Goal: Transaction & Acquisition: Purchase product/service

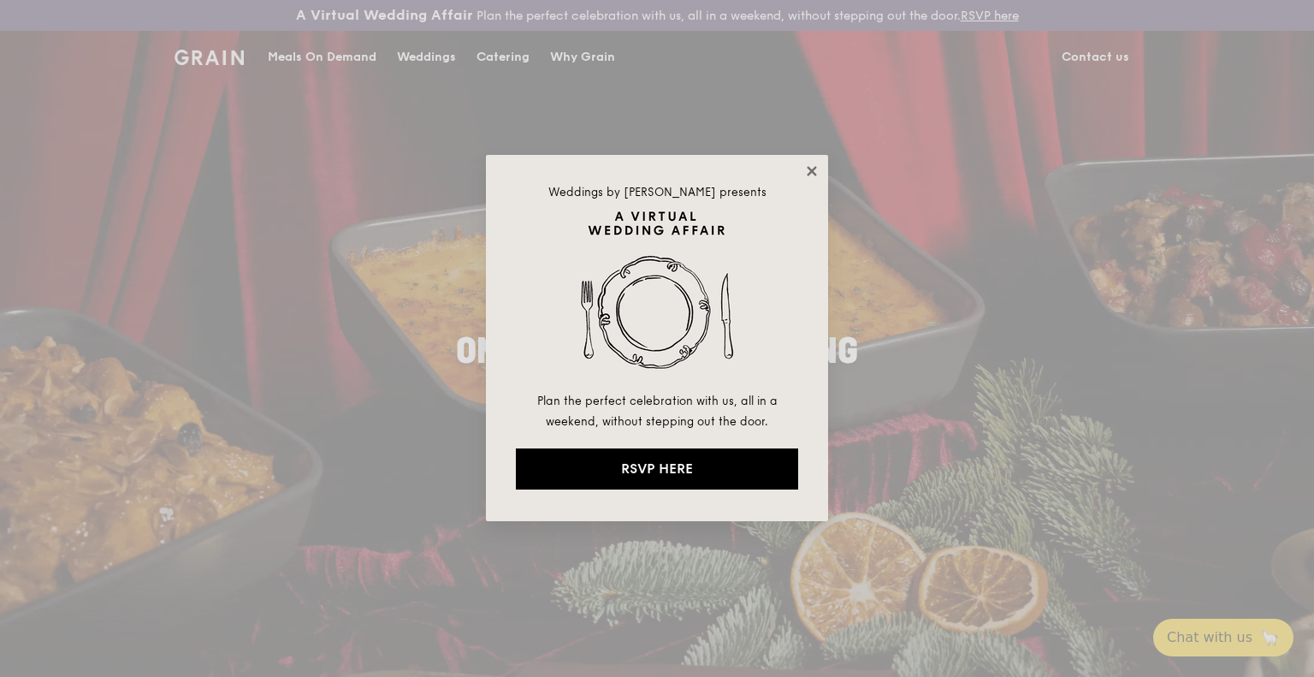
click at [807, 170] on icon at bounding box center [811, 170] width 15 height 15
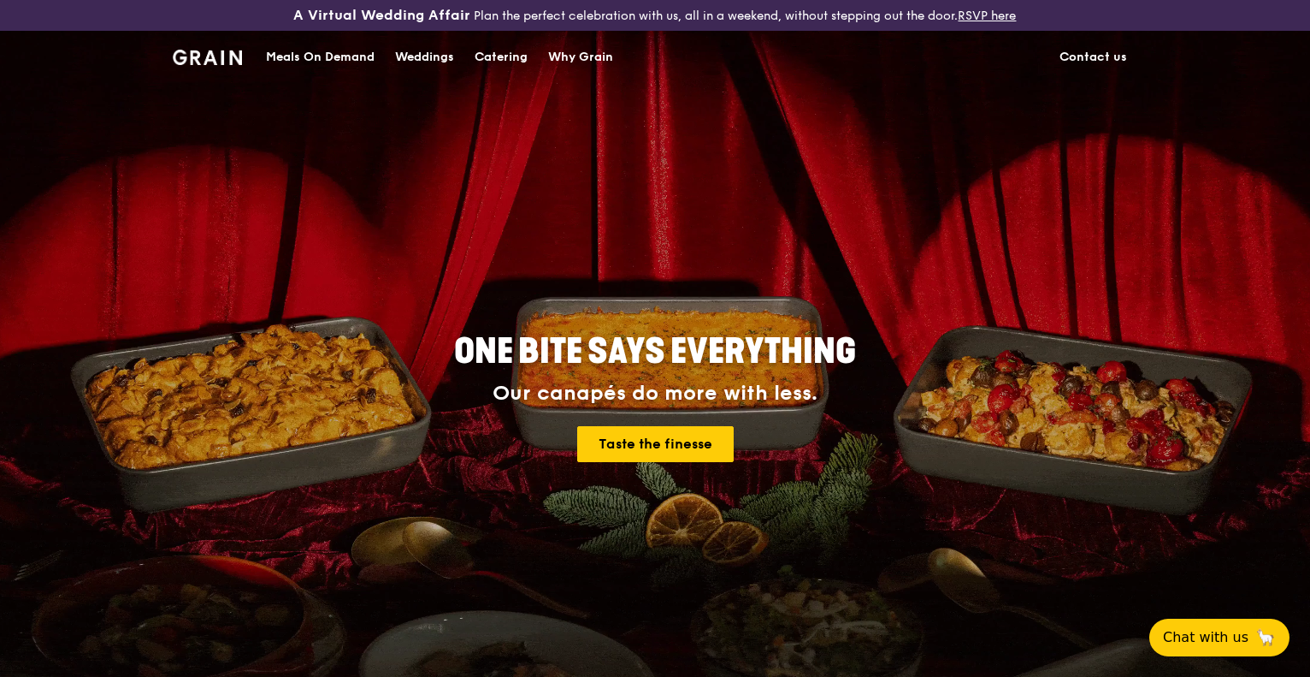
click at [488, 50] on div "Catering" at bounding box center [501, 57] width 53 height 51
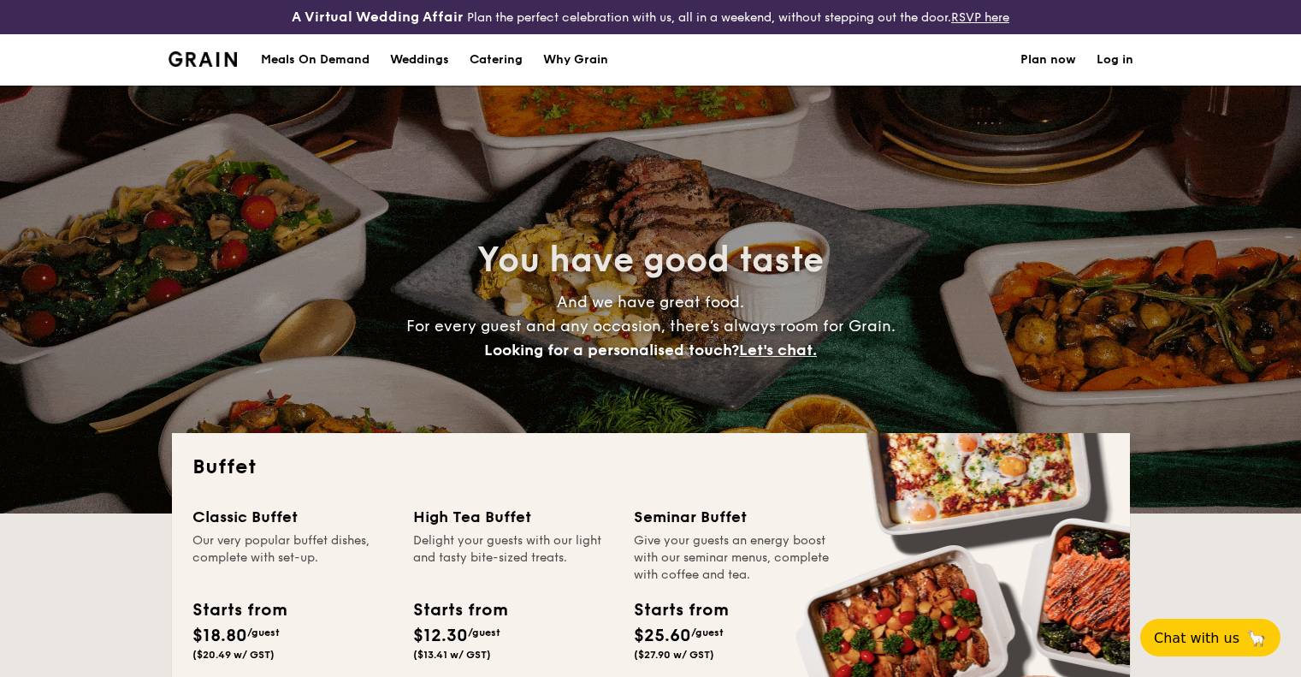
select select
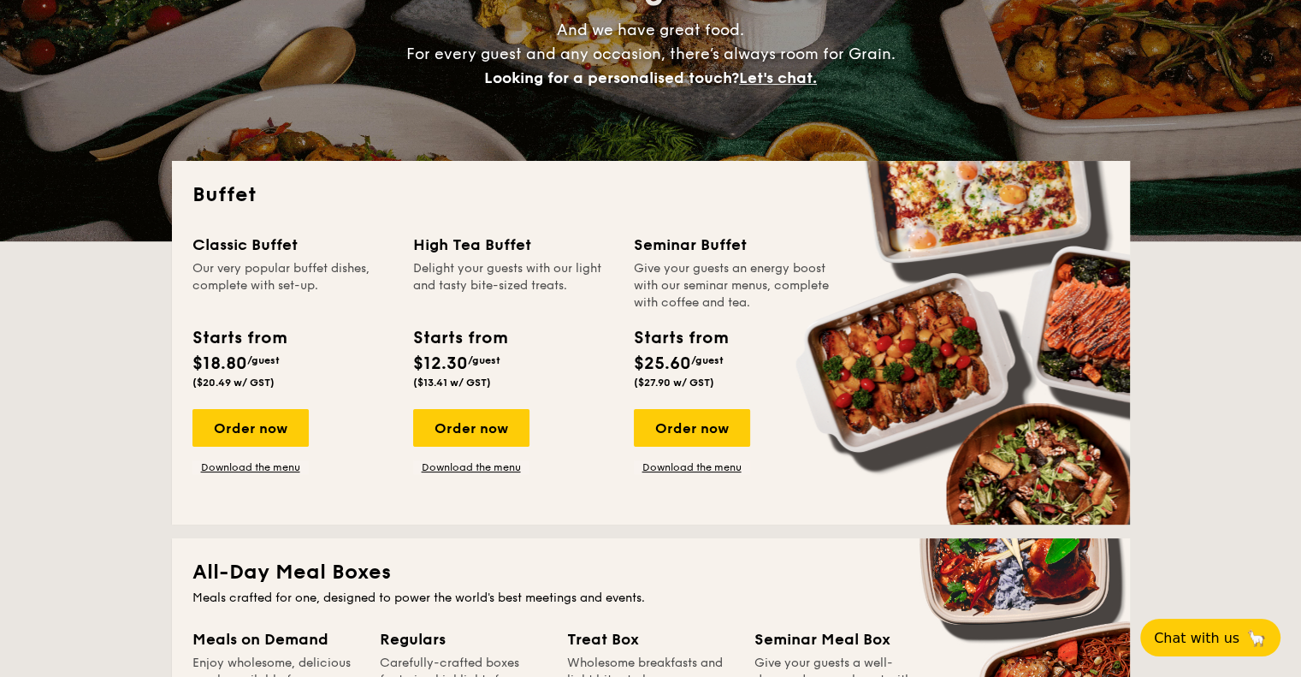
scroll to position [257, 0]
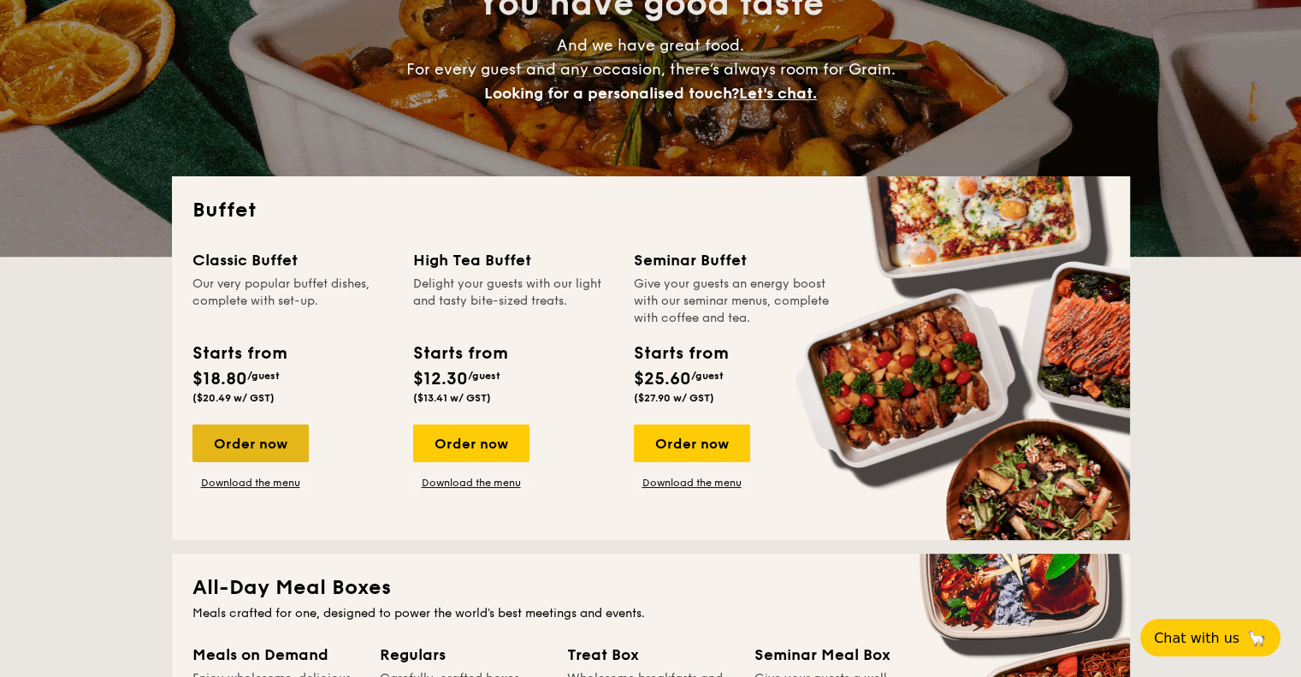
click at [274, 446] on div "Order now" at bounding box center [250, 443] width 116 height 38
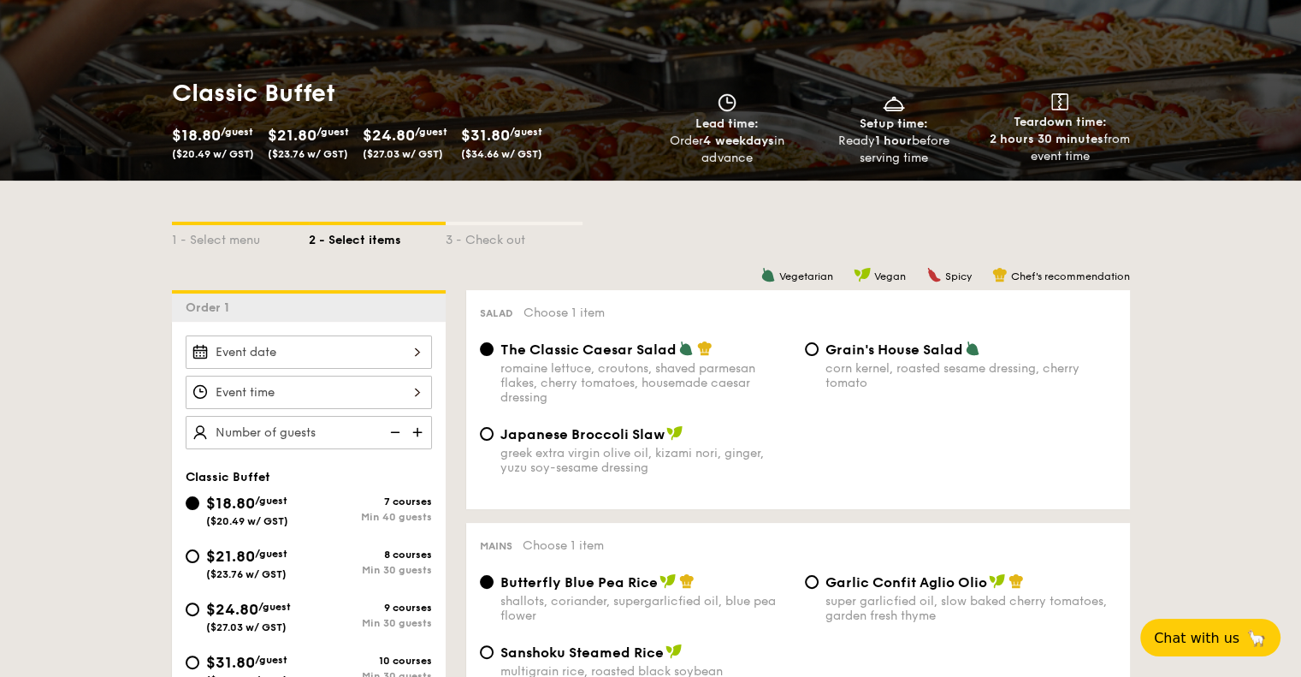
scroll to position [257, 0]
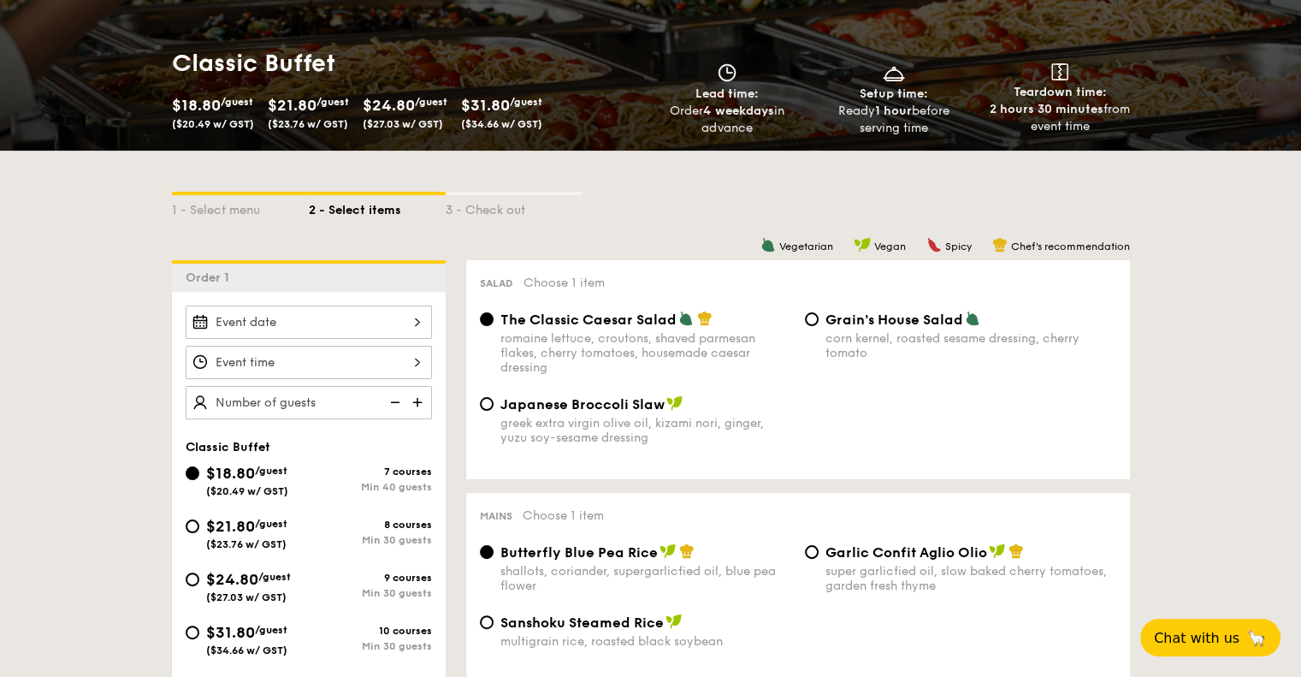
click at [198, 529] on div "$21.80 /guest ($23.76 w/ GST)" at bounding box center [247, 532] width 123 height 36
click at [198, 529] on input "$21.80 /guest ($23.76 w/ GST) 8 courses Min 30 guests" at bounding box center [193, 526] width 14 height 14
radio input "true"
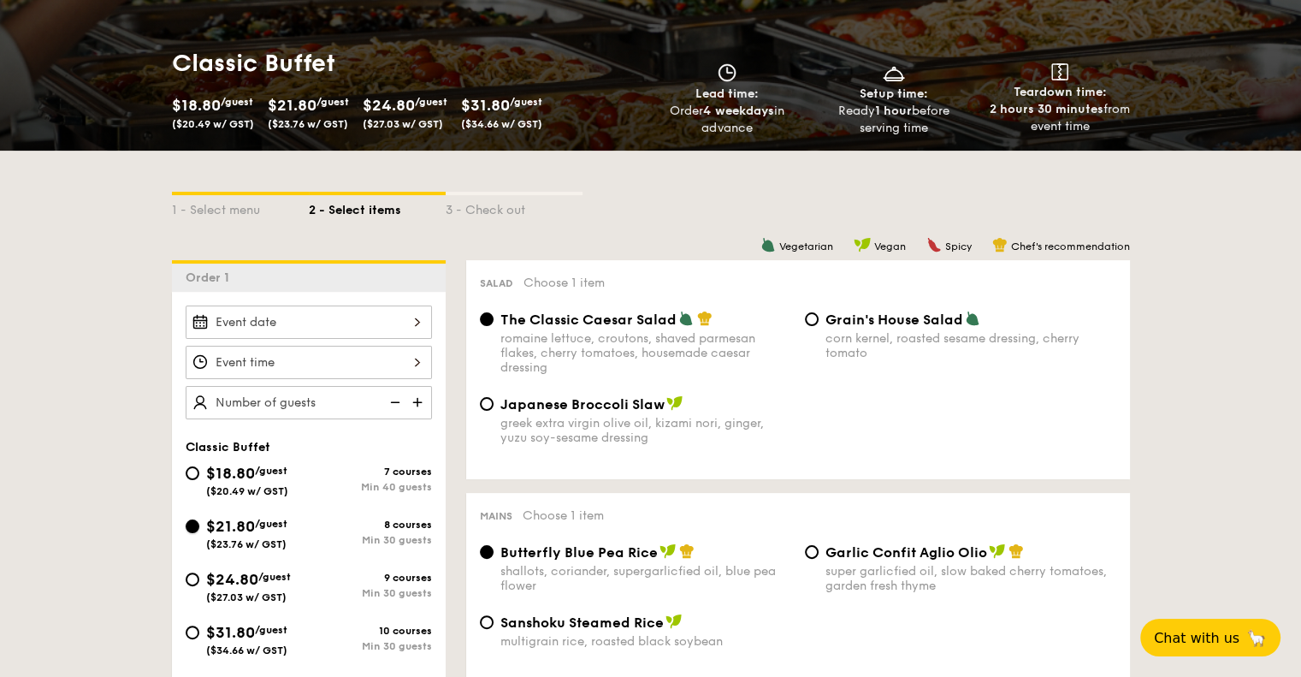
radio input "true"
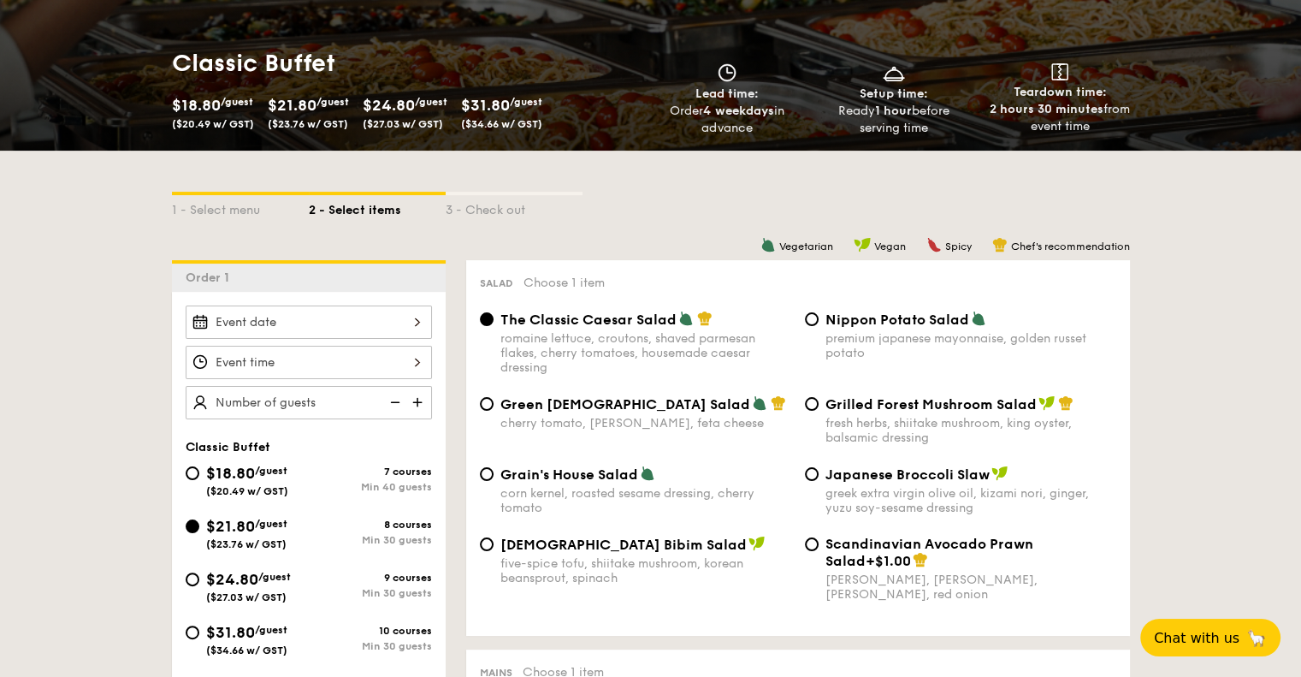
click at [407, 402] on img at bounding box center [419, 402] width 26 height 33
type input "20 guests"
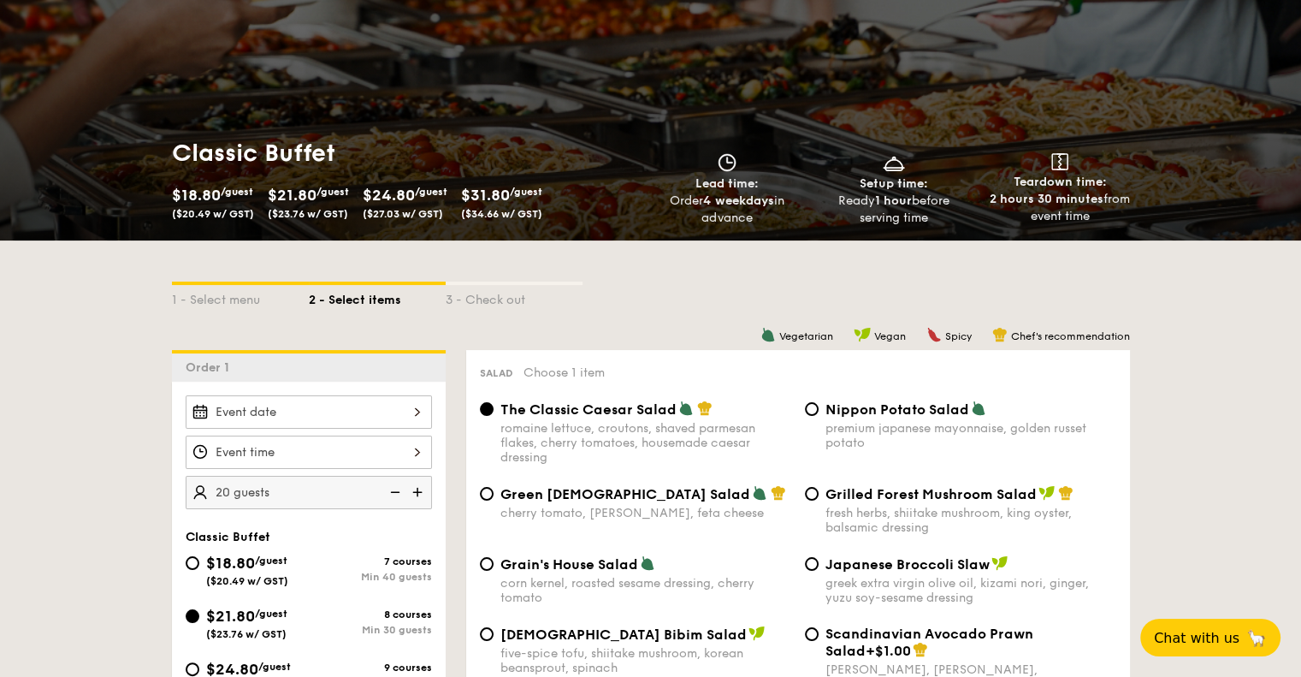
scroll to position [0, 0]
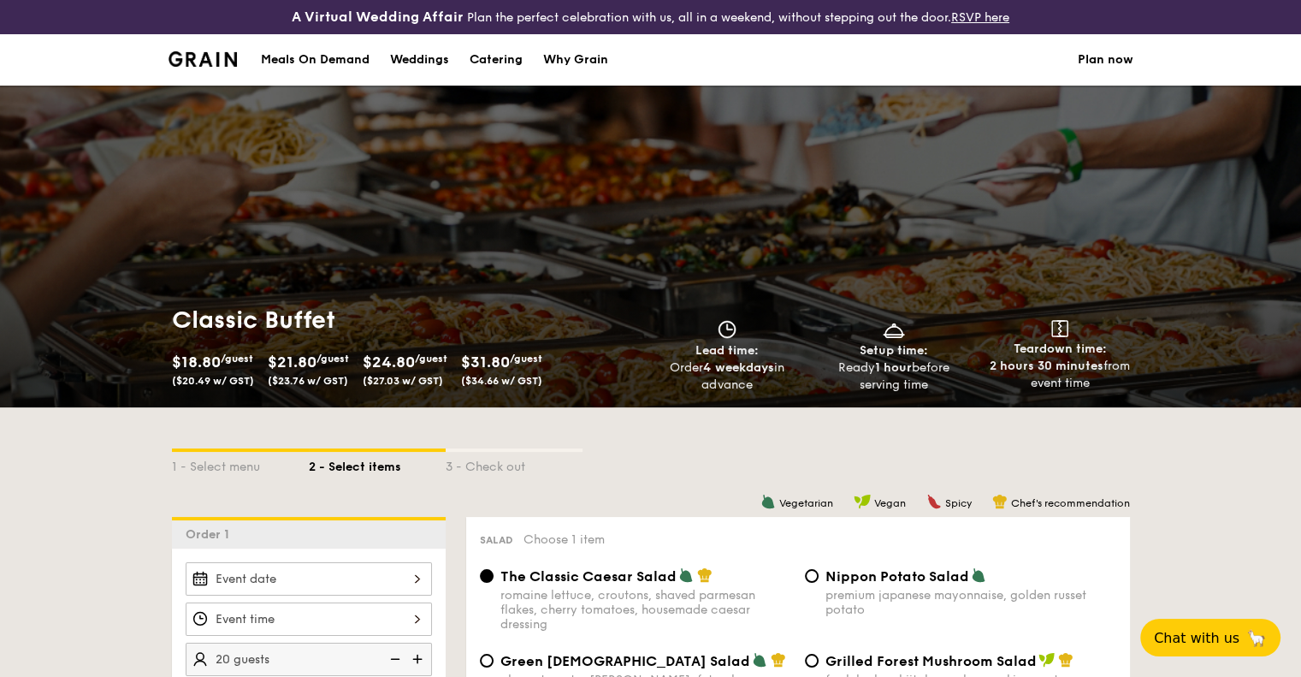
click at [490, 53] on div "Catering" at bounding box center [496, 59] width 53 height 51
select select
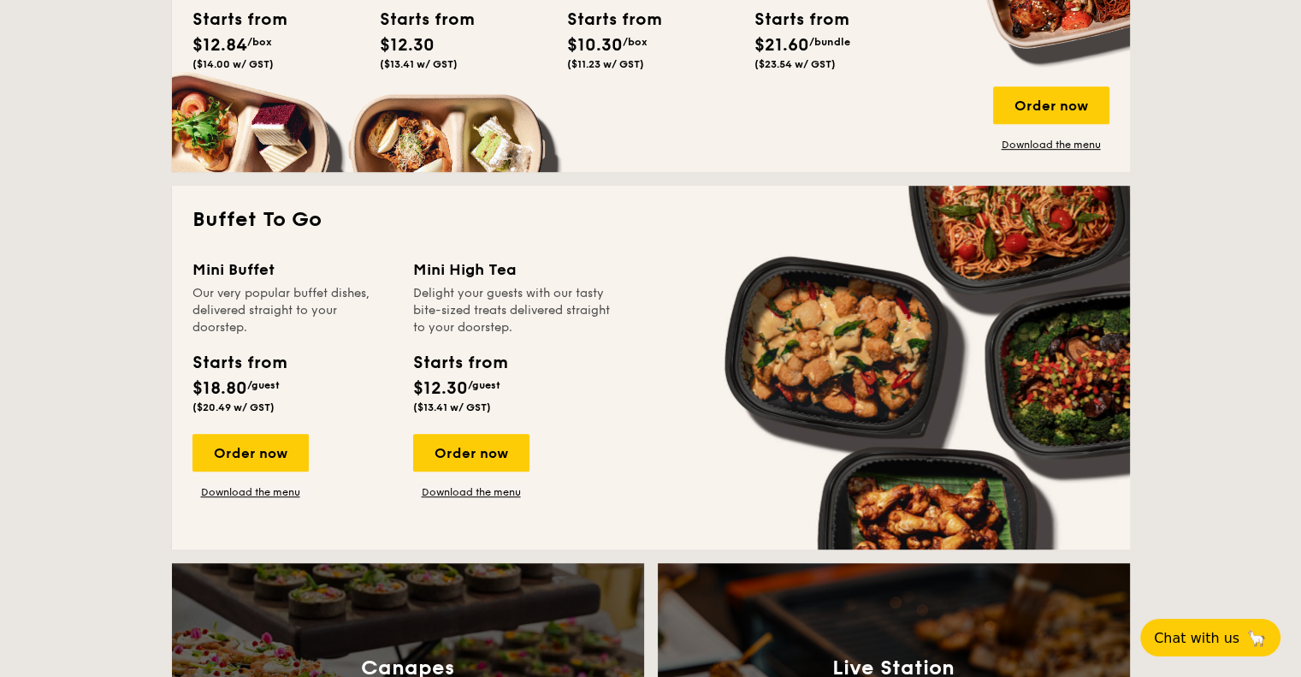
scroll to position [1026, 0]
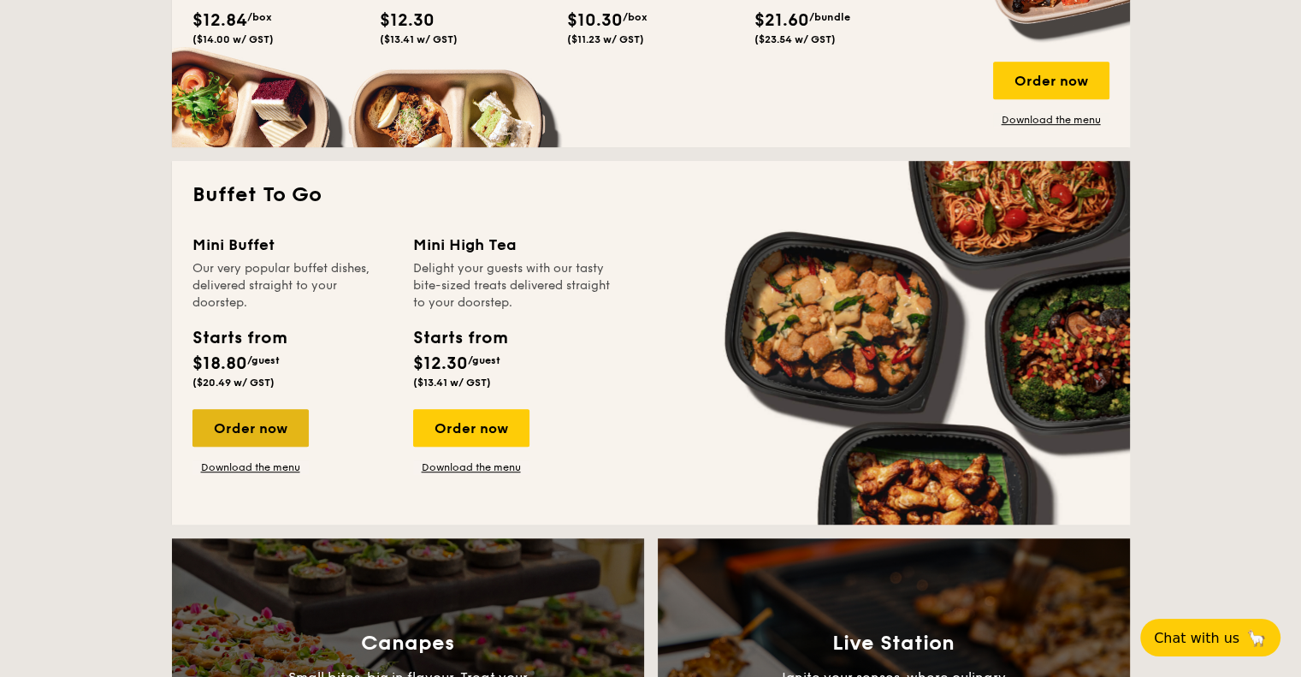
click at [280, 430] on div "Order now" at bounding box center [250, 428] width 116 height 38
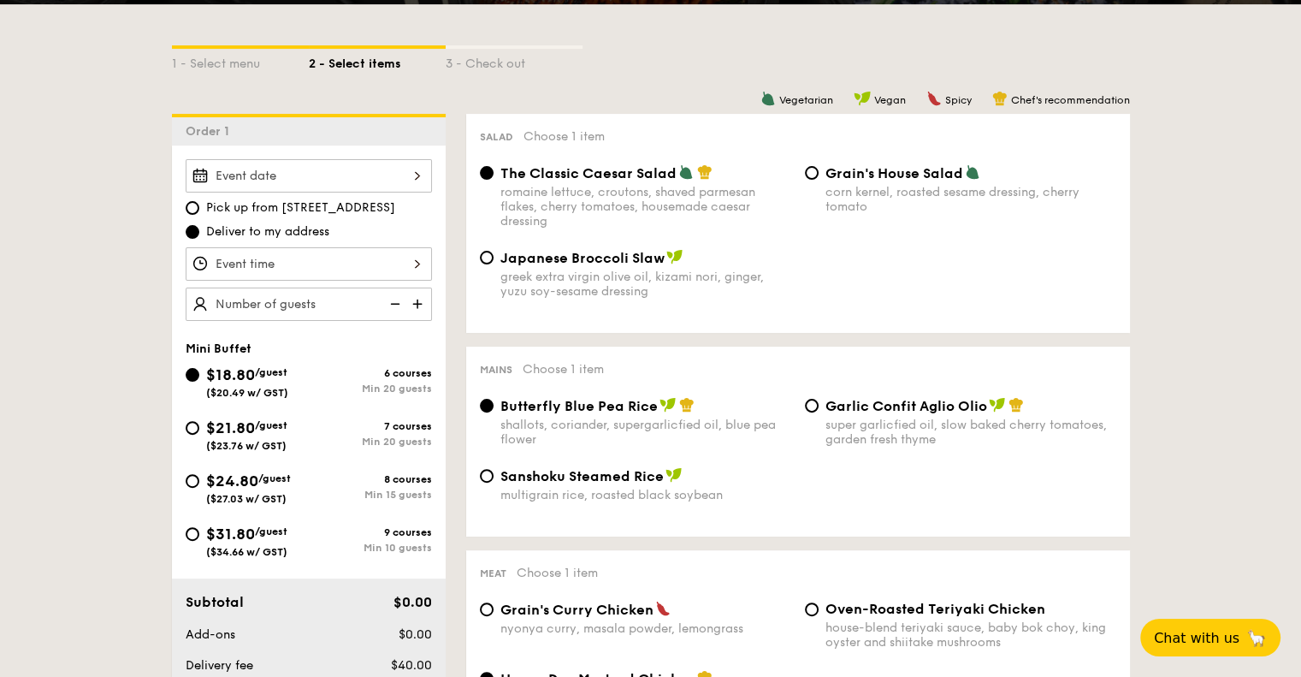
scroll to position [428, 0]
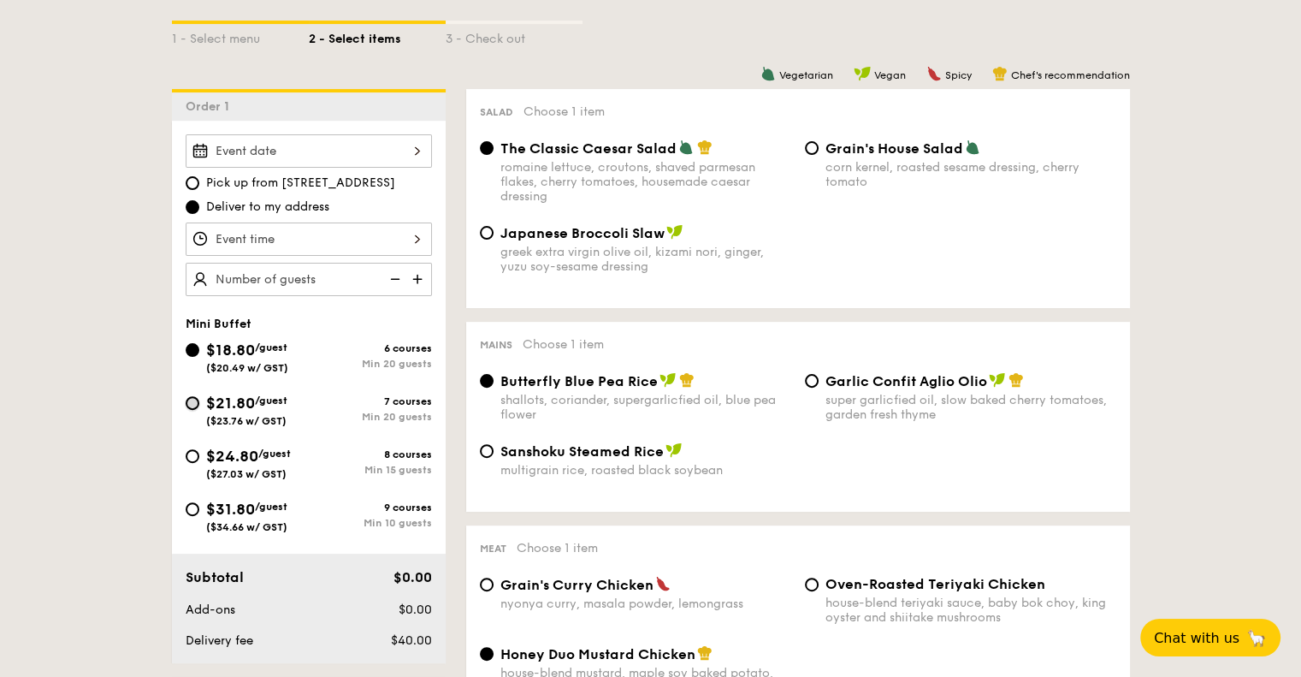
click at [193, 400] on input "$21.80 /guest ($23.76 w/ GST) 7 courses Min 20 guests" at bounding box center [193, 403] width 14 height 14
radio input "true"
radio input "false"
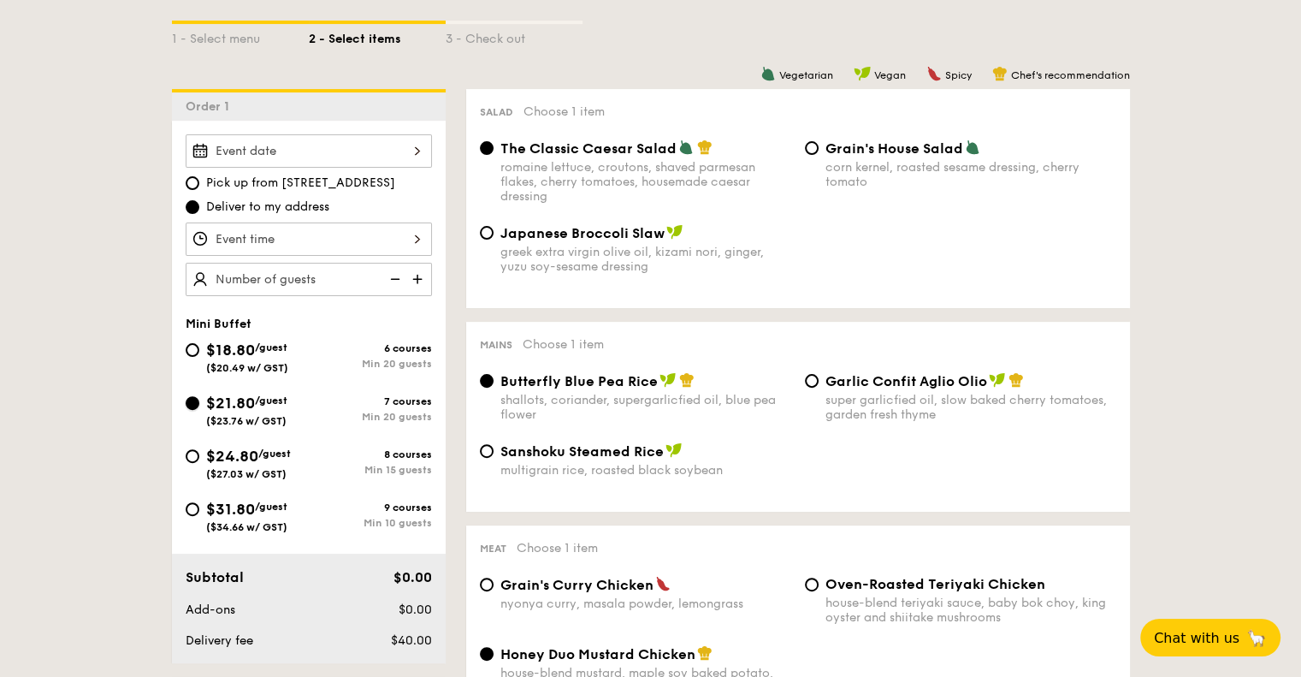
radio input "true"
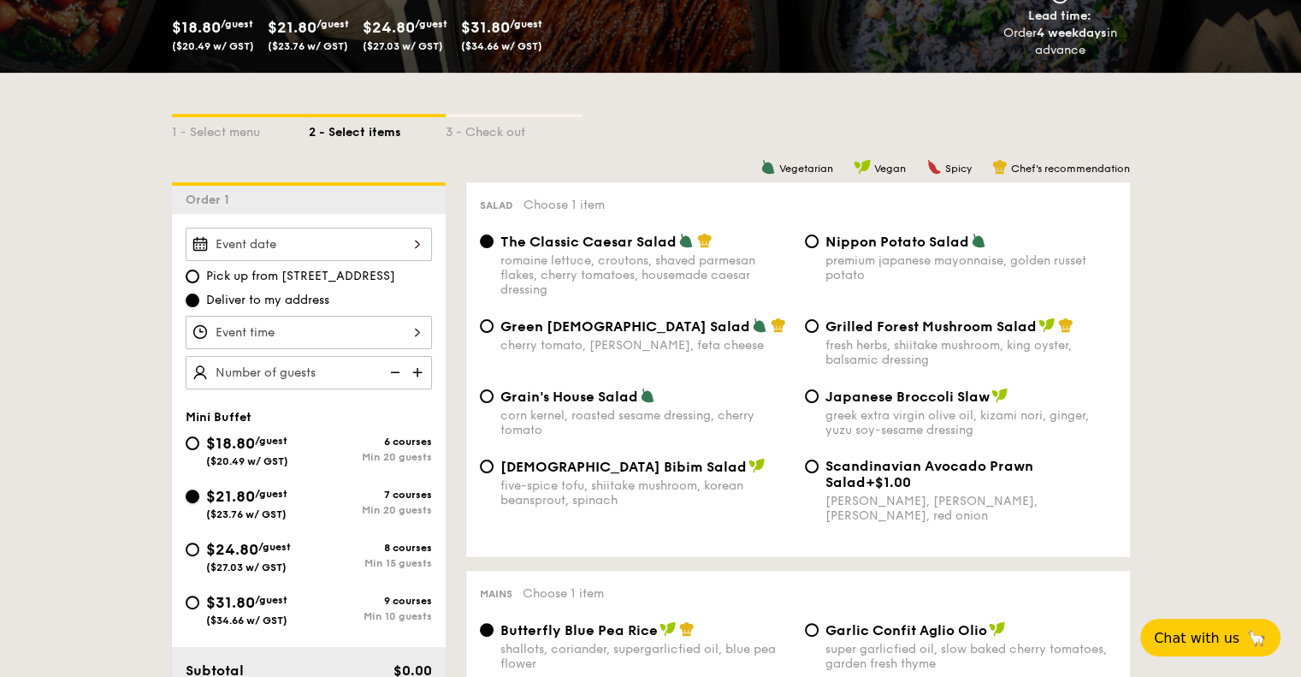
scroll to position [342, 0]
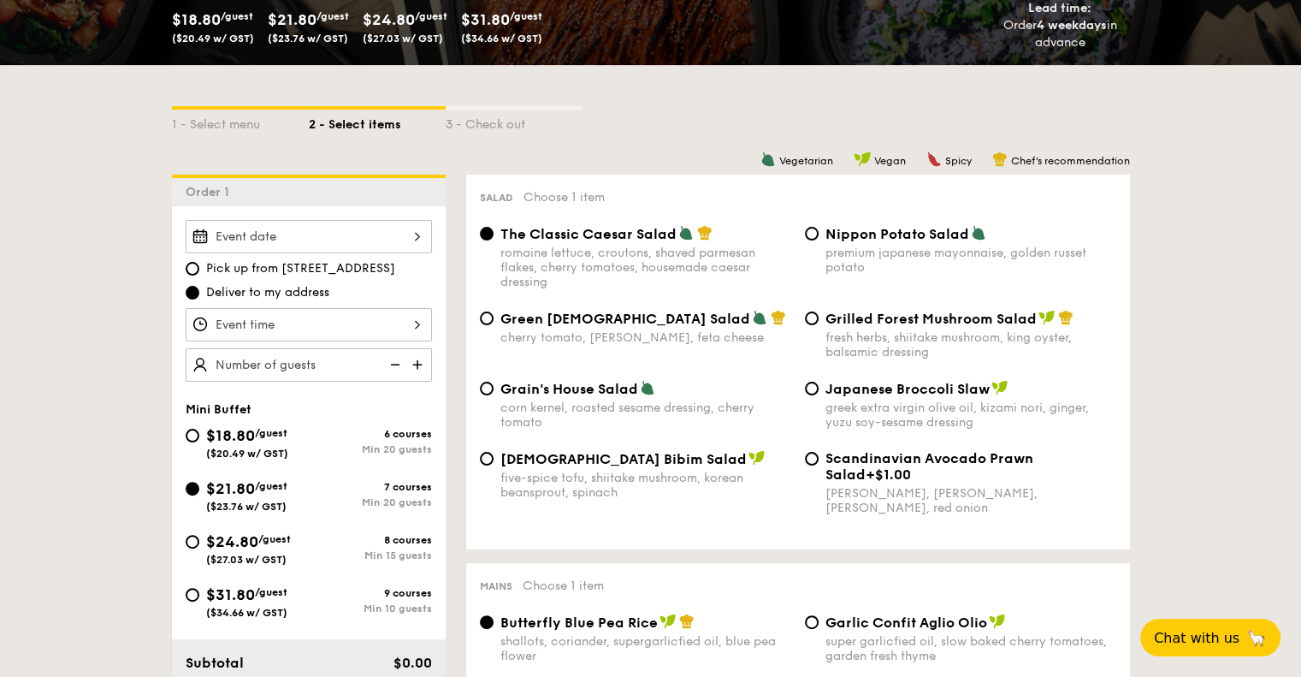
click at [202, 540] on div "$24.80 /guest ($27.03 w/ GST)" at bounding box center [247, 547] width 123 height 36
click at [199, 540] on input "$24.80 /guest ($27.03 w/ GST) 8 courses Min 15 guests" at bounding box center [193, 542] width 14 height 14
radio input "true"
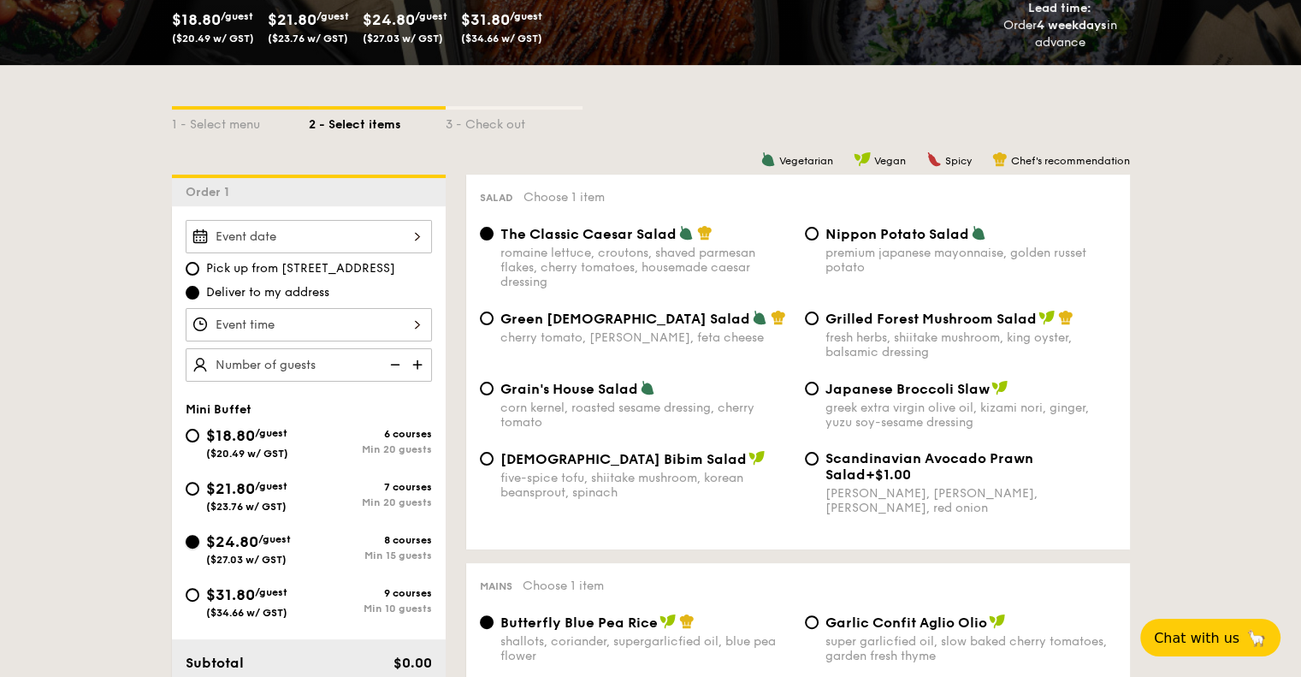
radio input "true"
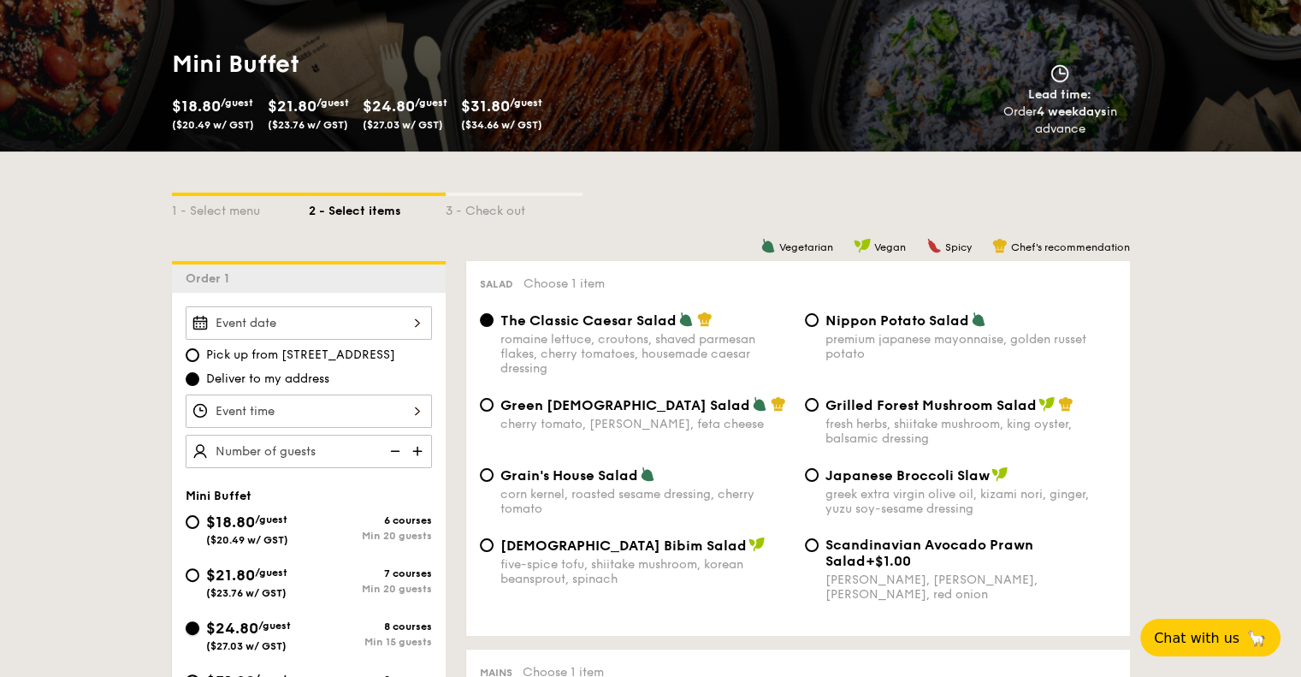
scroll to position [257, 0]
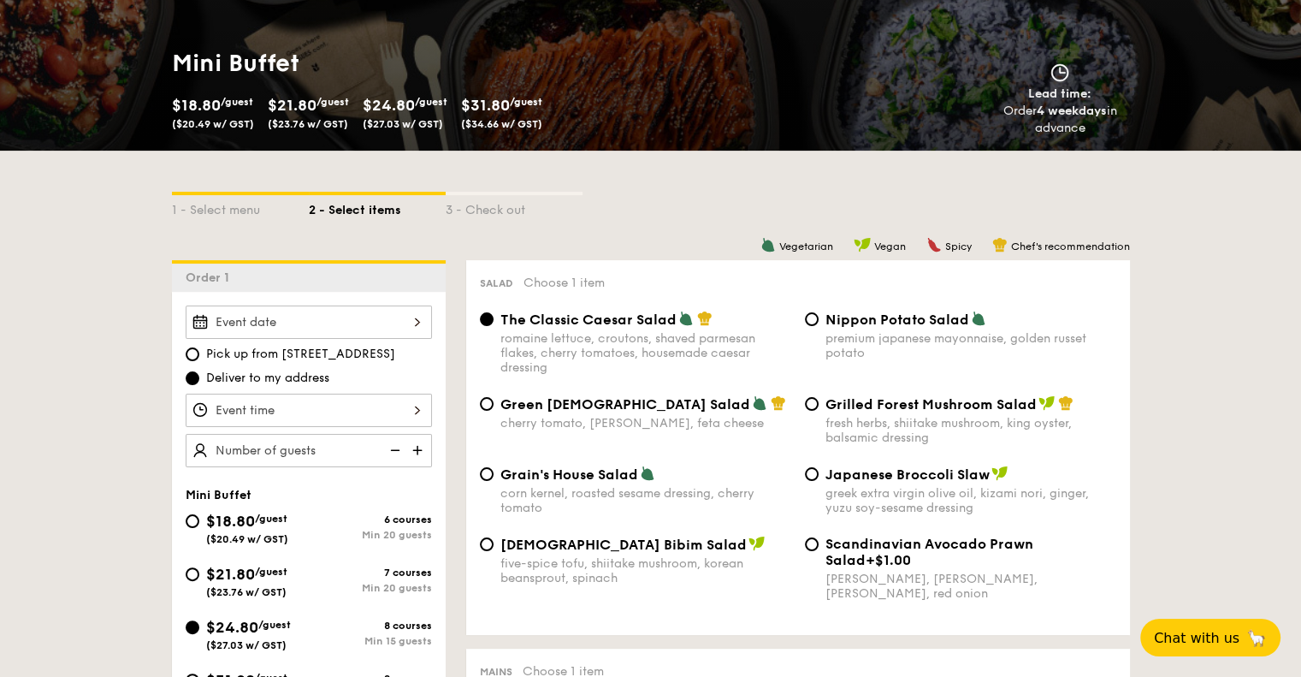
click at [417, 452] on img at bounding box center [419, 450] width 26 height 33
click at [393, 451] on img at bounding box center [394, 450] width 26 height 33
type input "20 guests"
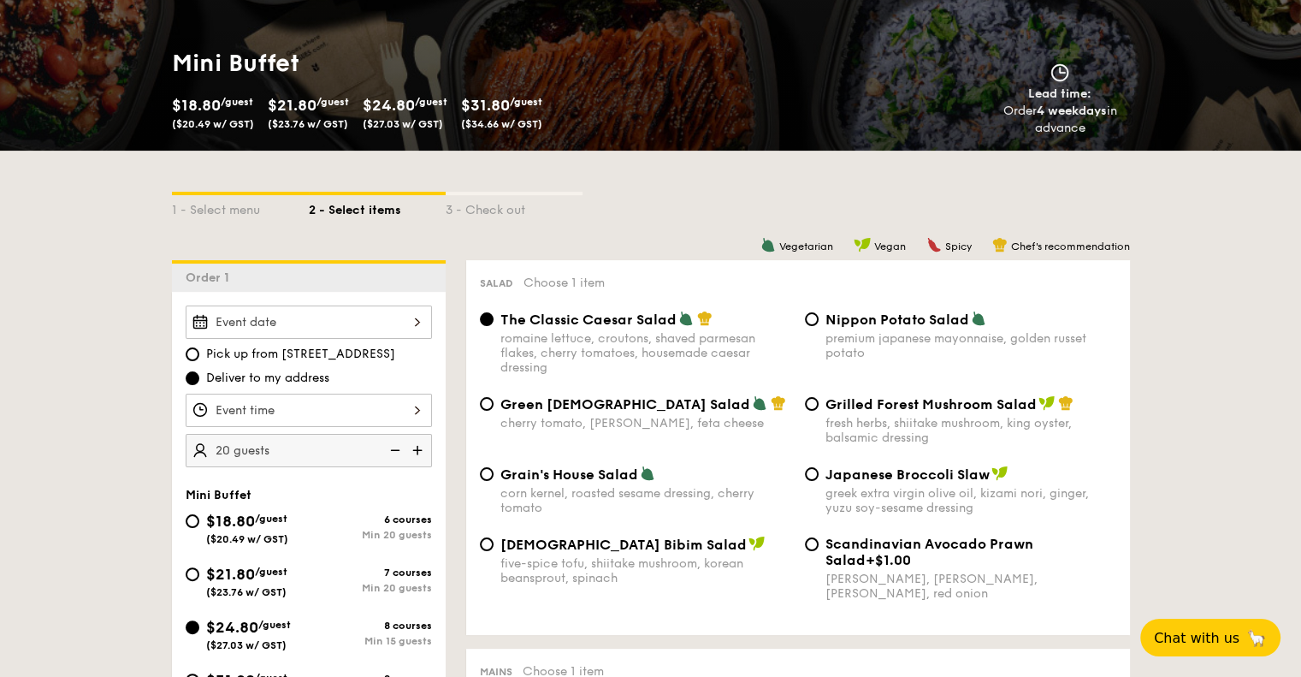
click at [400, 415] on div at bounding box center [309, 409] width 246 height 33
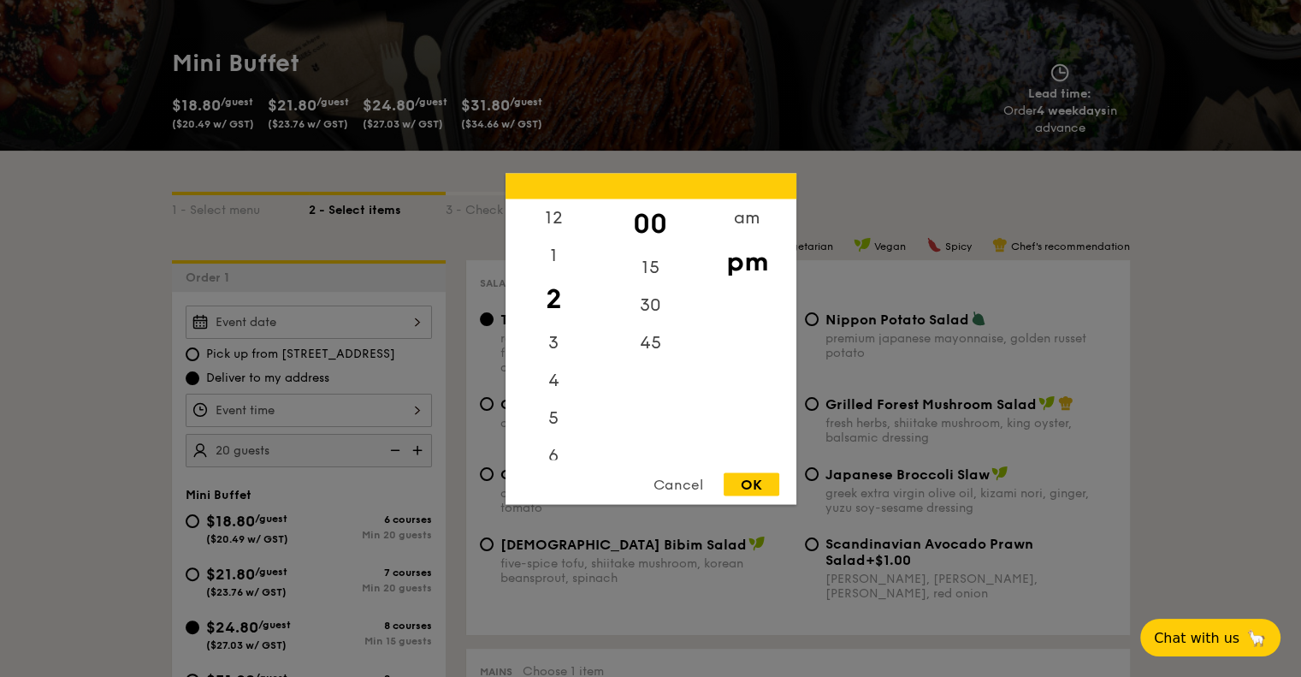
click at [86, 464] on div at bounding box center [650, 338] width 1301 height 677
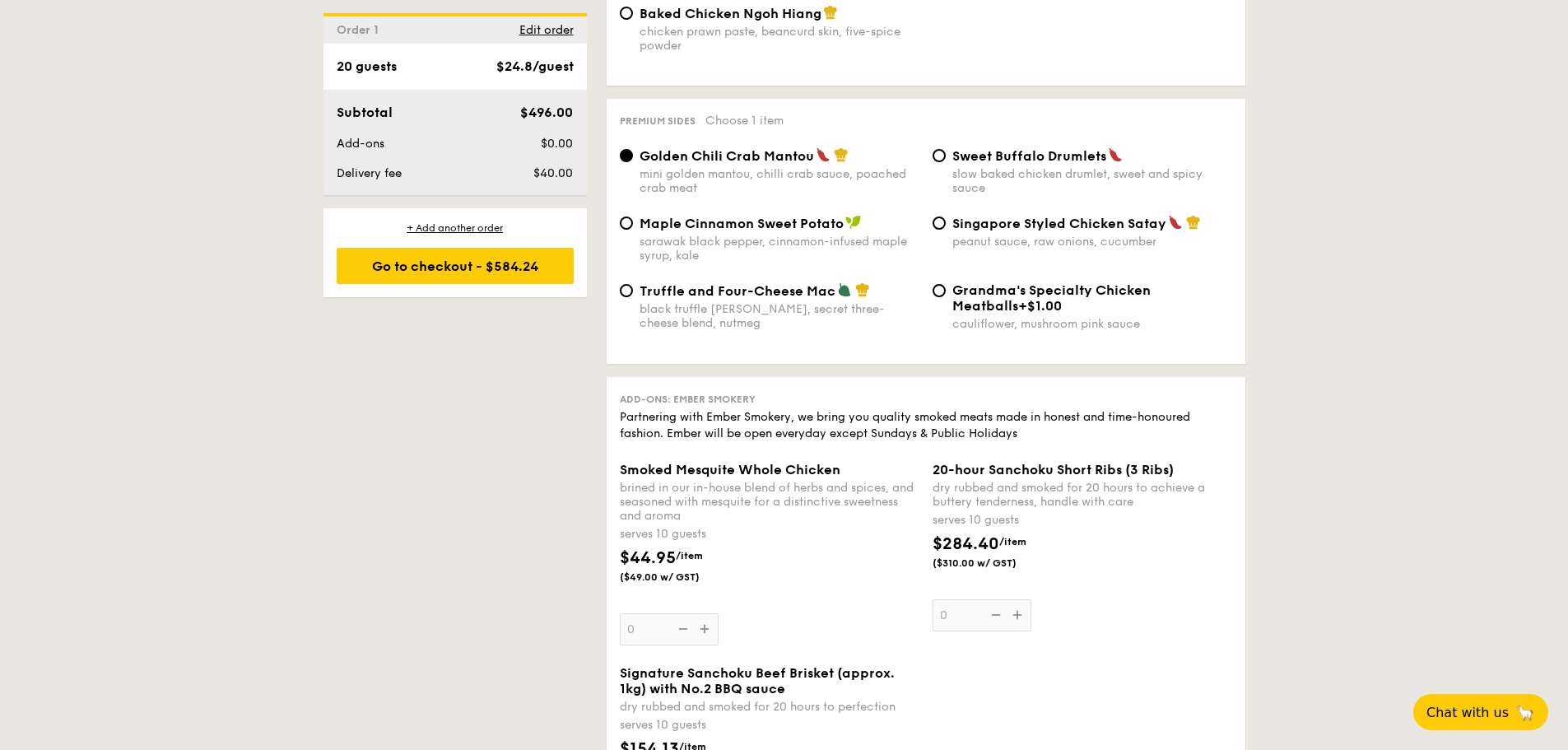
scroll to position [3294, 0]
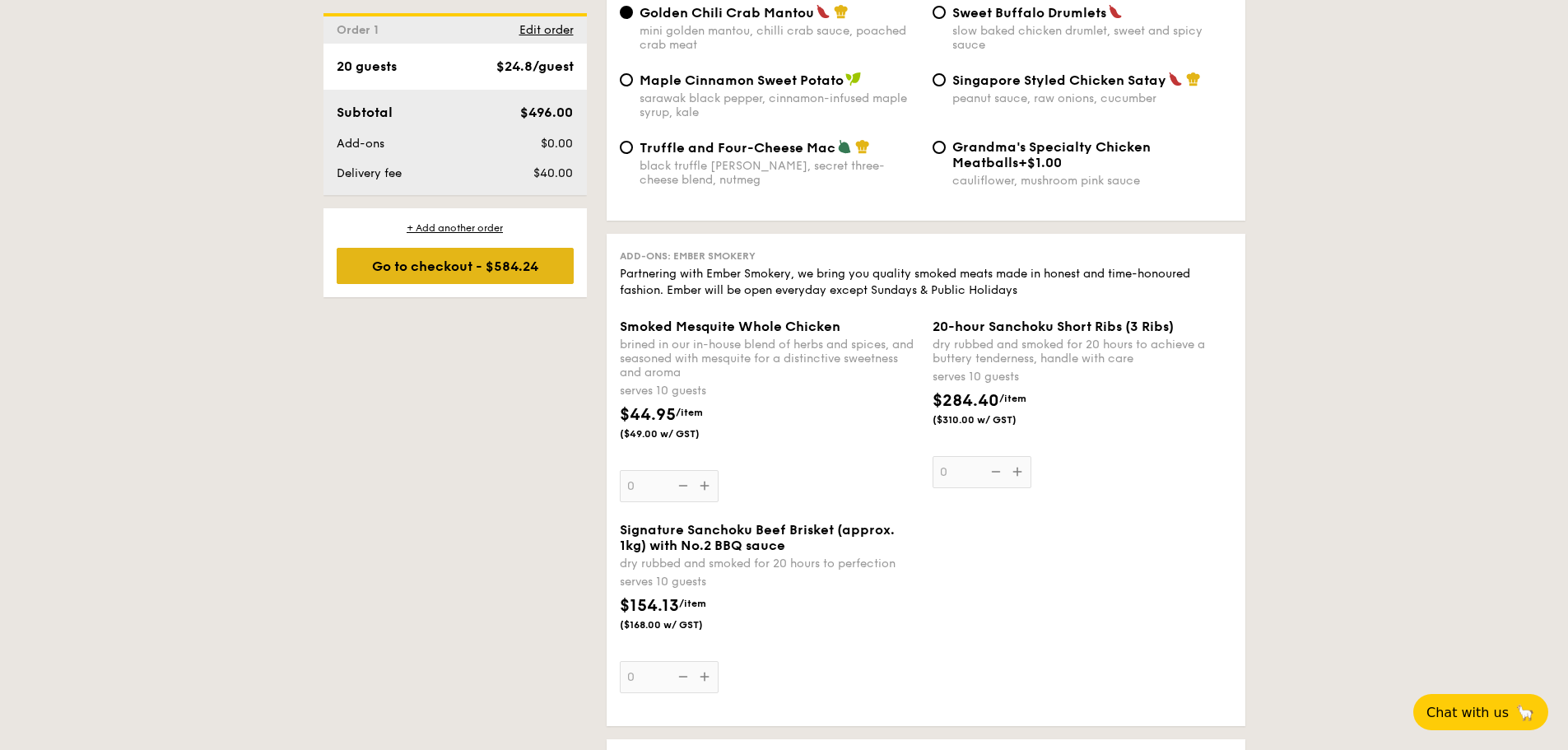
click at [537, 271] on div "Go to checkout - $584.24" at bounding box center [455, 266] width 237 height 37
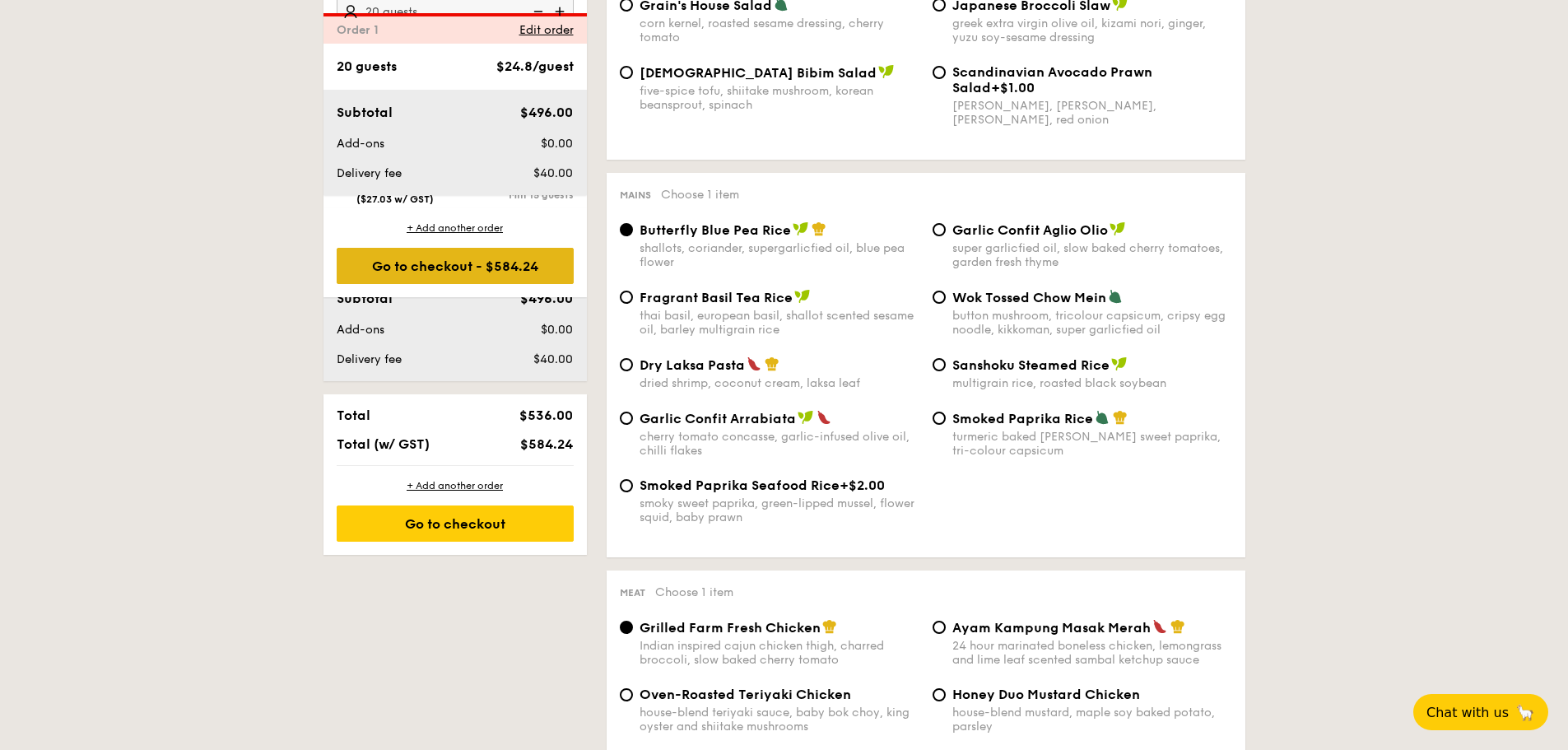
scroll to position [473, 0]
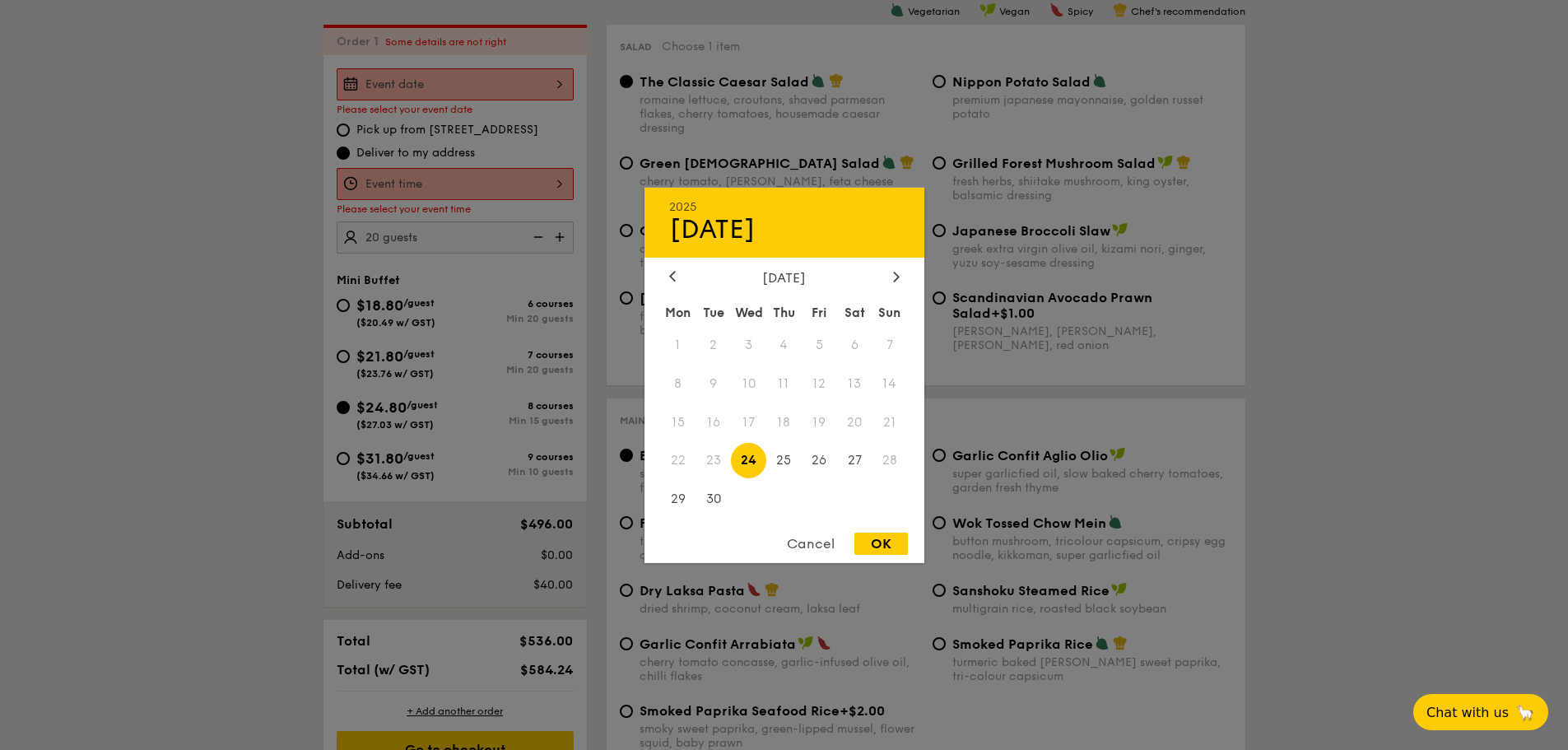
click at [436, 83] on div "2025 Sep 24 September 2025 Mon Tue Wed Thu Fri Sat Sun 1 2 3 4 5 6 7 8 9 10 11 …" at bounding box center [455, 84] width 237 height 32
click at [901, 282] on div at bounding box center [896, 277] width 14 height 15
click at [857, 345] on span "4" at bounding box center [855, 345] width 36 height 36
click at [875, 542] on div "OK" at bounding box center [882, 543] width 54 height 22
type input "Oct 04, 2025"
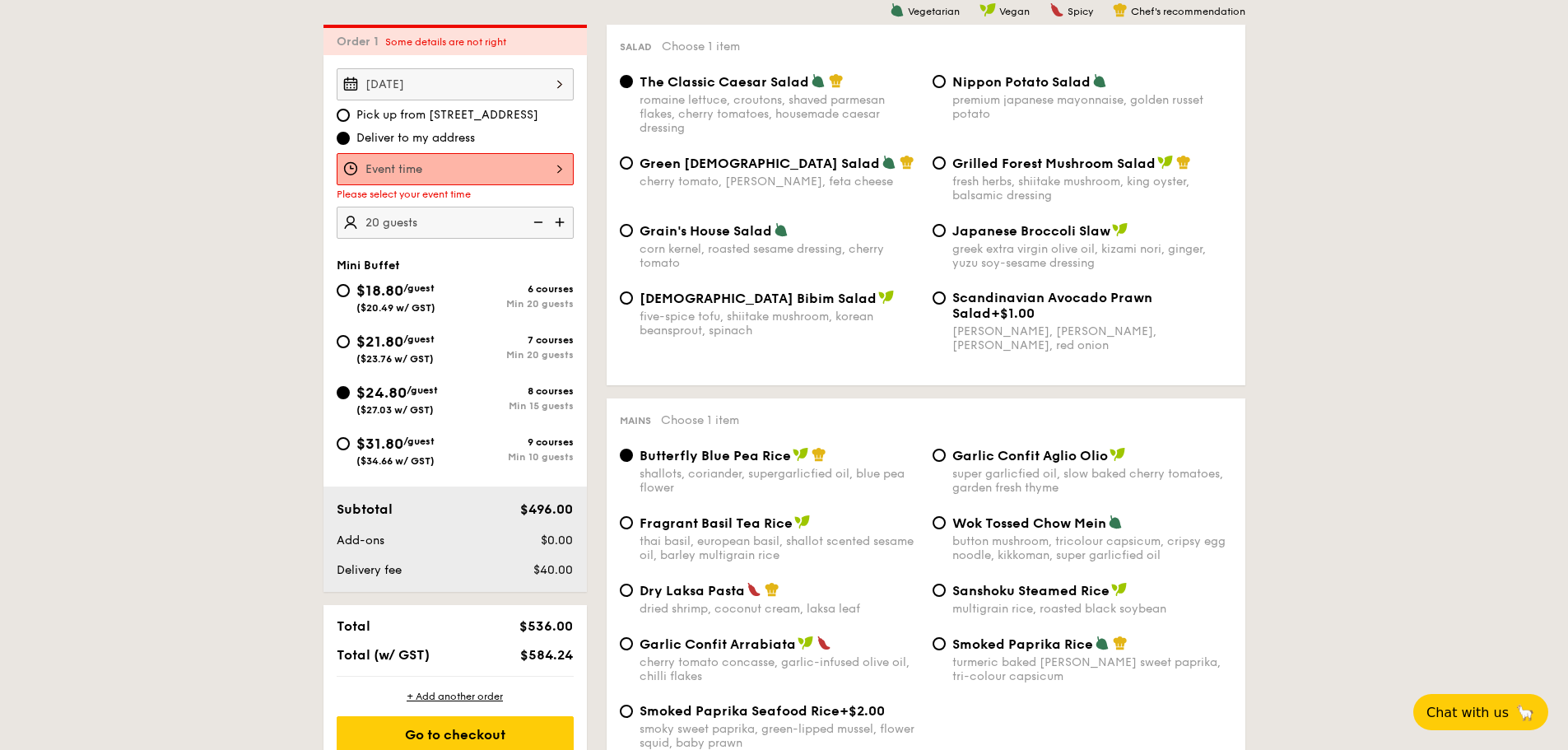
click at [513, 173] on div at bounding box center [455, 168] width 237 height 32
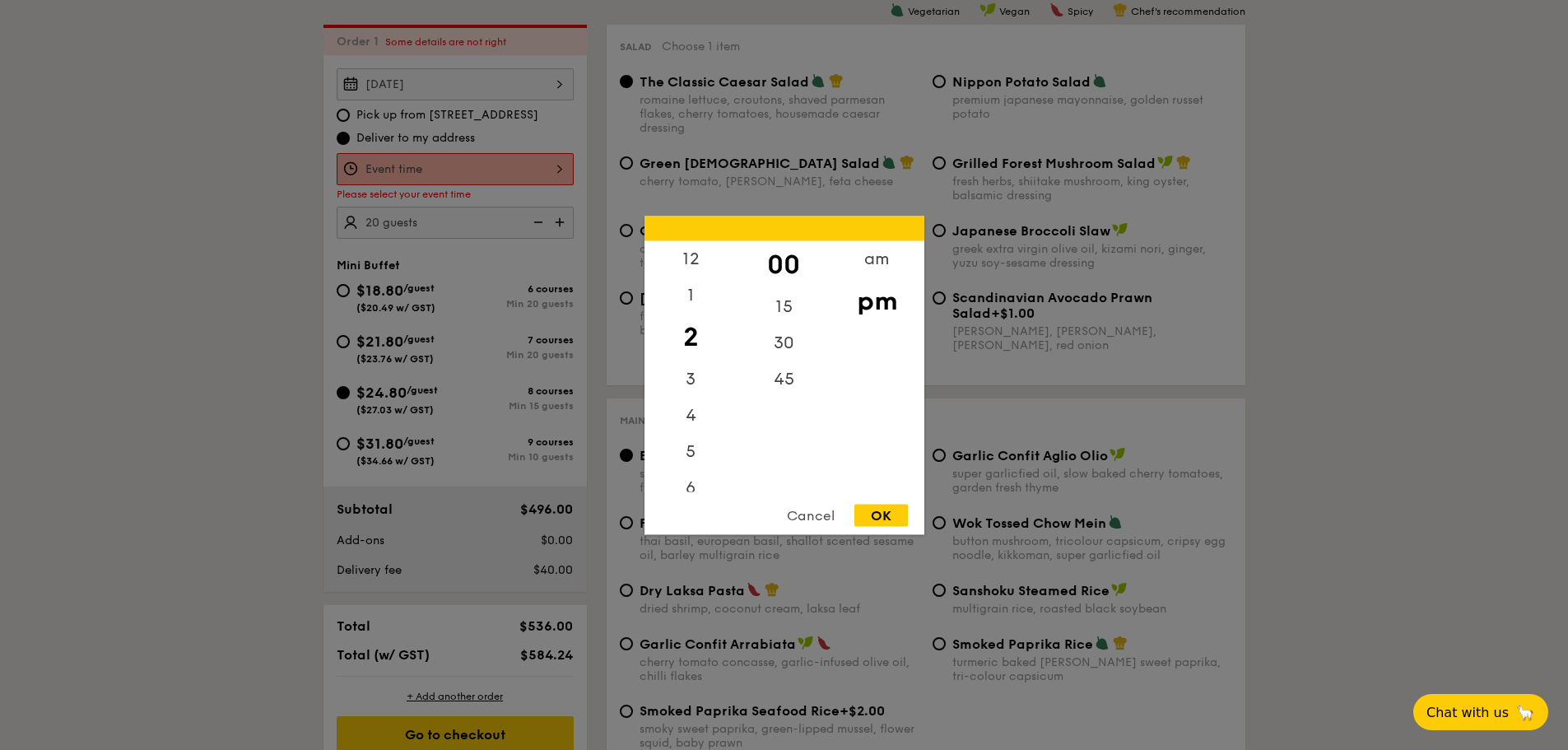
click at [691, 492] on div "12 1 2 3 4 5 6 7 8 9 10 11 00 15 30 45 am pm Cancel OK" at bounding box center [784, 375] width 280 height 319
click at [783, 304] on div "15" at bounding box center [784, 312] width 93 height 48
click at [686, 489] on div "6" at bounding box center [691, 494] width 93 height 48
click at [773, 327] on div "30" at bounding box center [784, 349] width 93 height 48
click at [879, 510] on div "OK" at bounding box center [882, 514] width 54 height 22
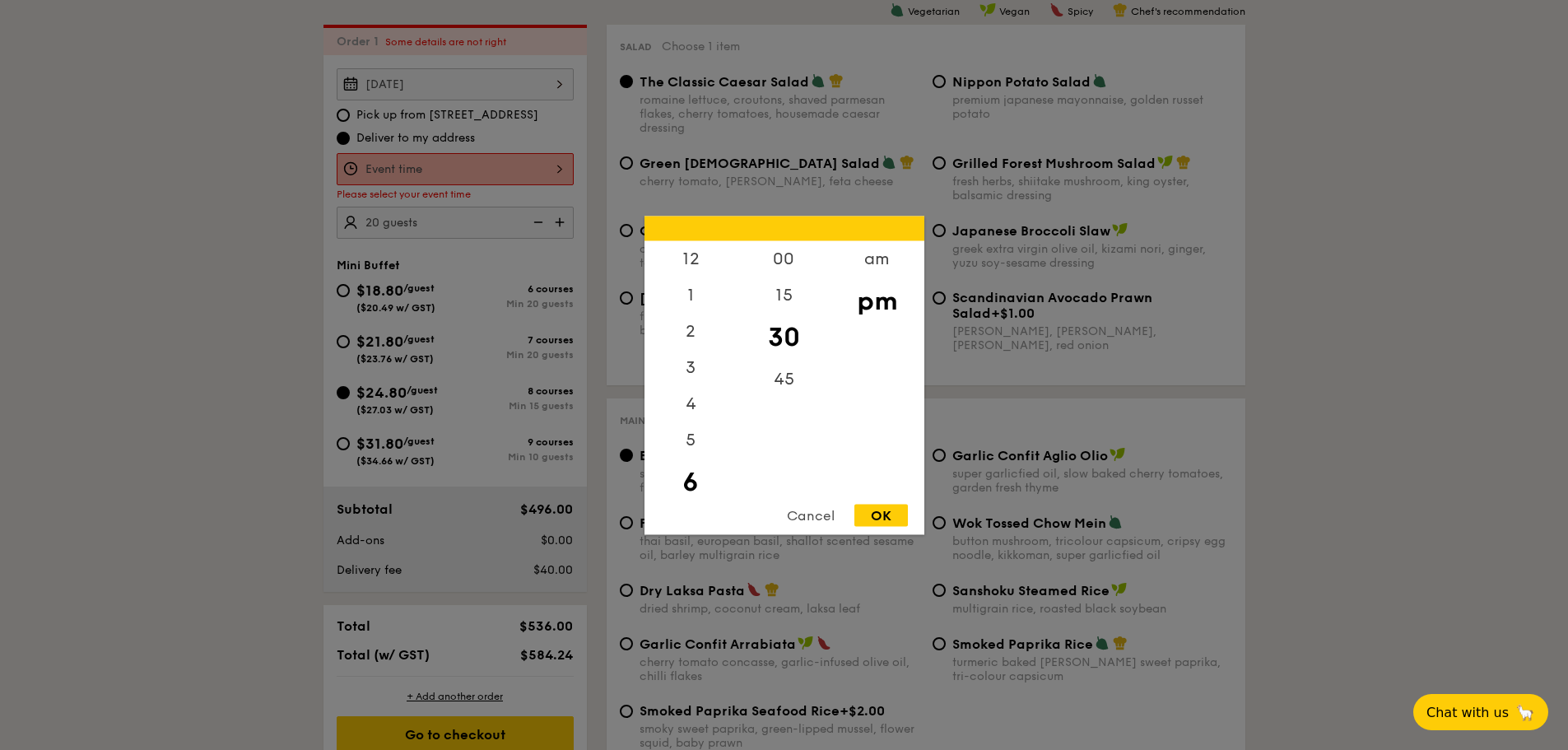
type input "6:30PM"
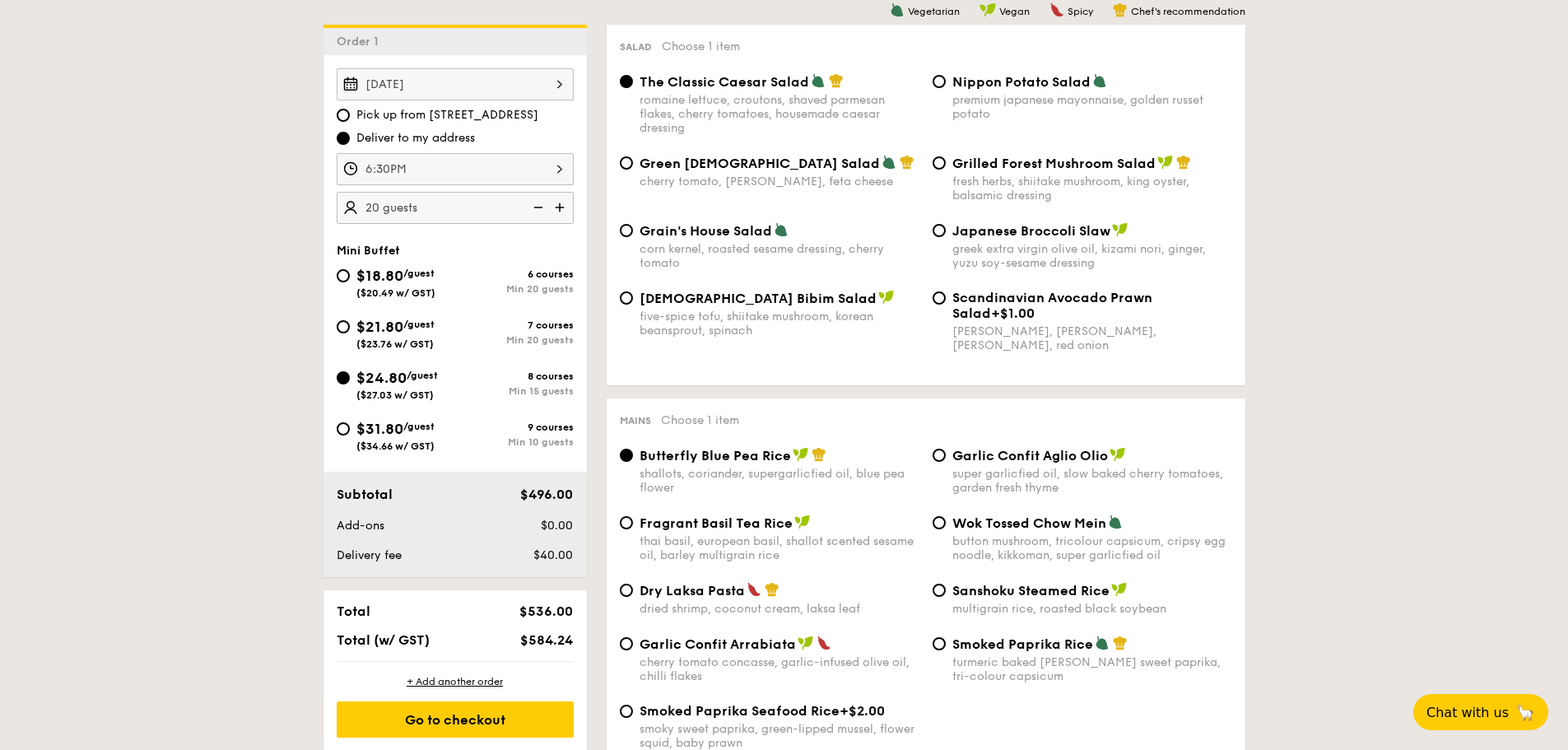
click at [1044, 85] on span "Nippon Potato Salad" at bounding box center [1022, 82] width 139 height 15
click at [946, 85] on input "Nippon Potato Salad premium japanese mayonnaise, golden russet potato" at bounding box center [939, 82] width 13 height 13
radio input "true"
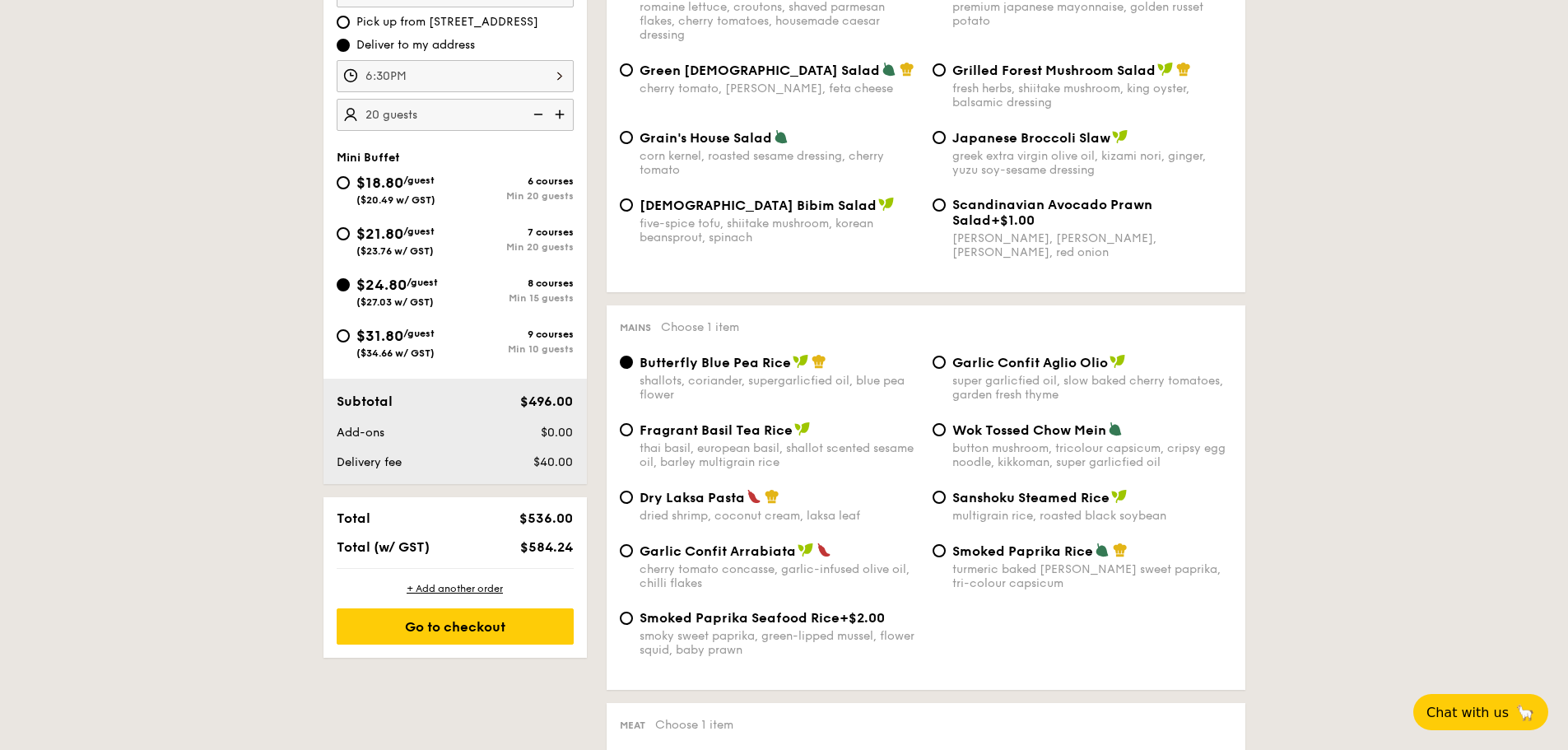
scroll to position [637, 0]
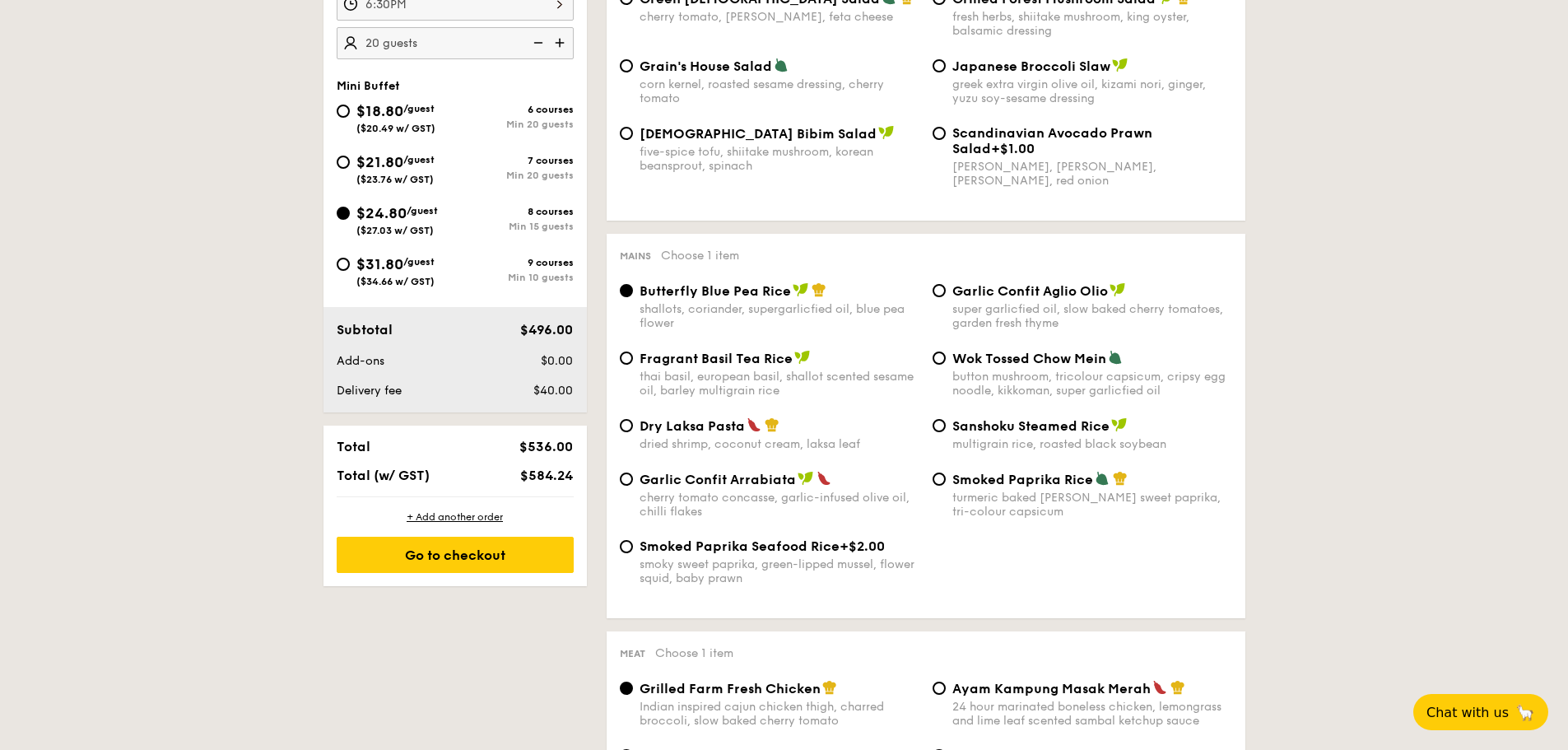
click at [1082, 290] on span "Garlic Confit Aglio Olio" at bounding box center [1031, 291] width 156 height 15
click at [946, 290] on input "Garlic Confit Aglio Olio super garlicfied oil, slow baked cherry tomatoes, gard…" at bounding box center [939, 291] width 13 height 13
radio input "true"
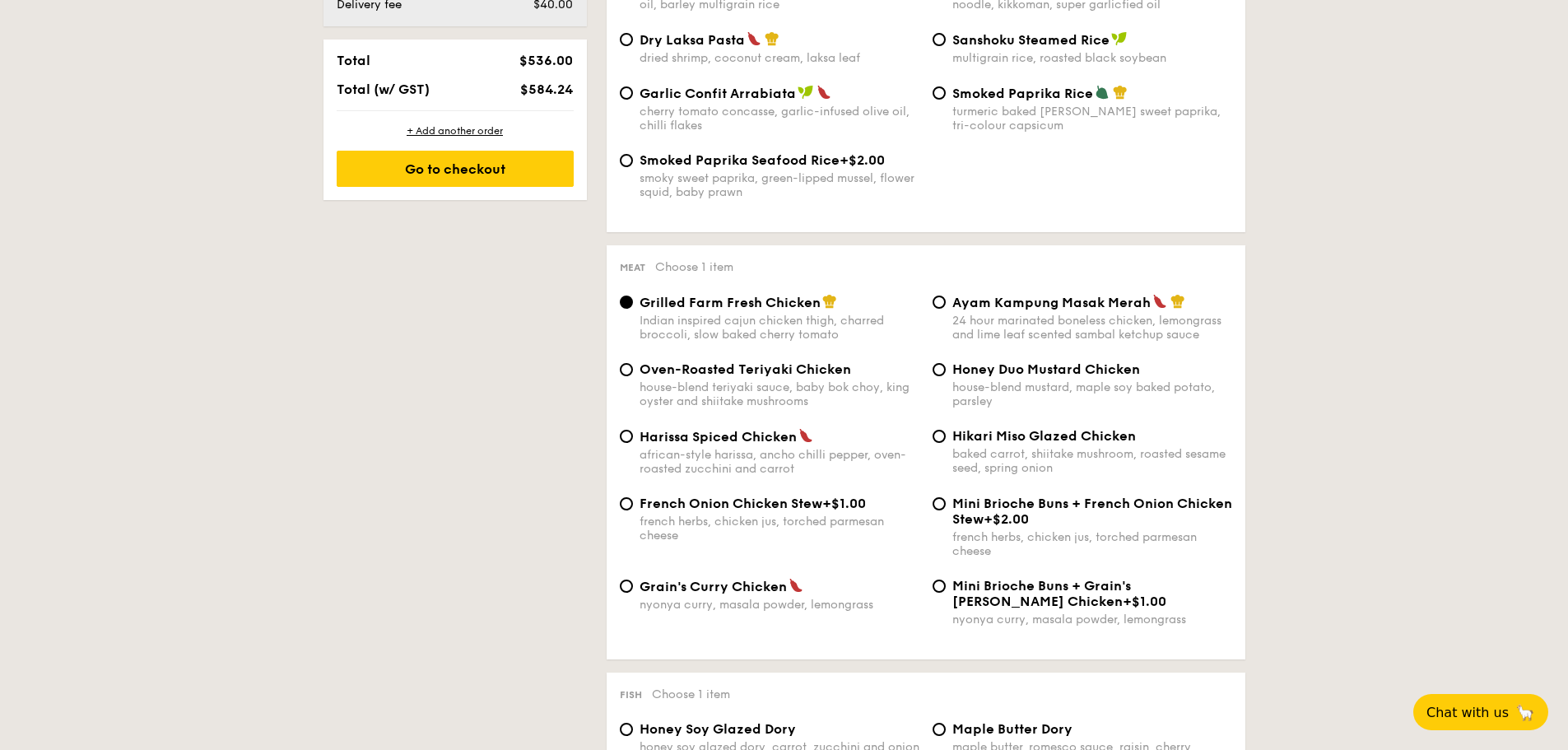
scroll to position [1049, 0]
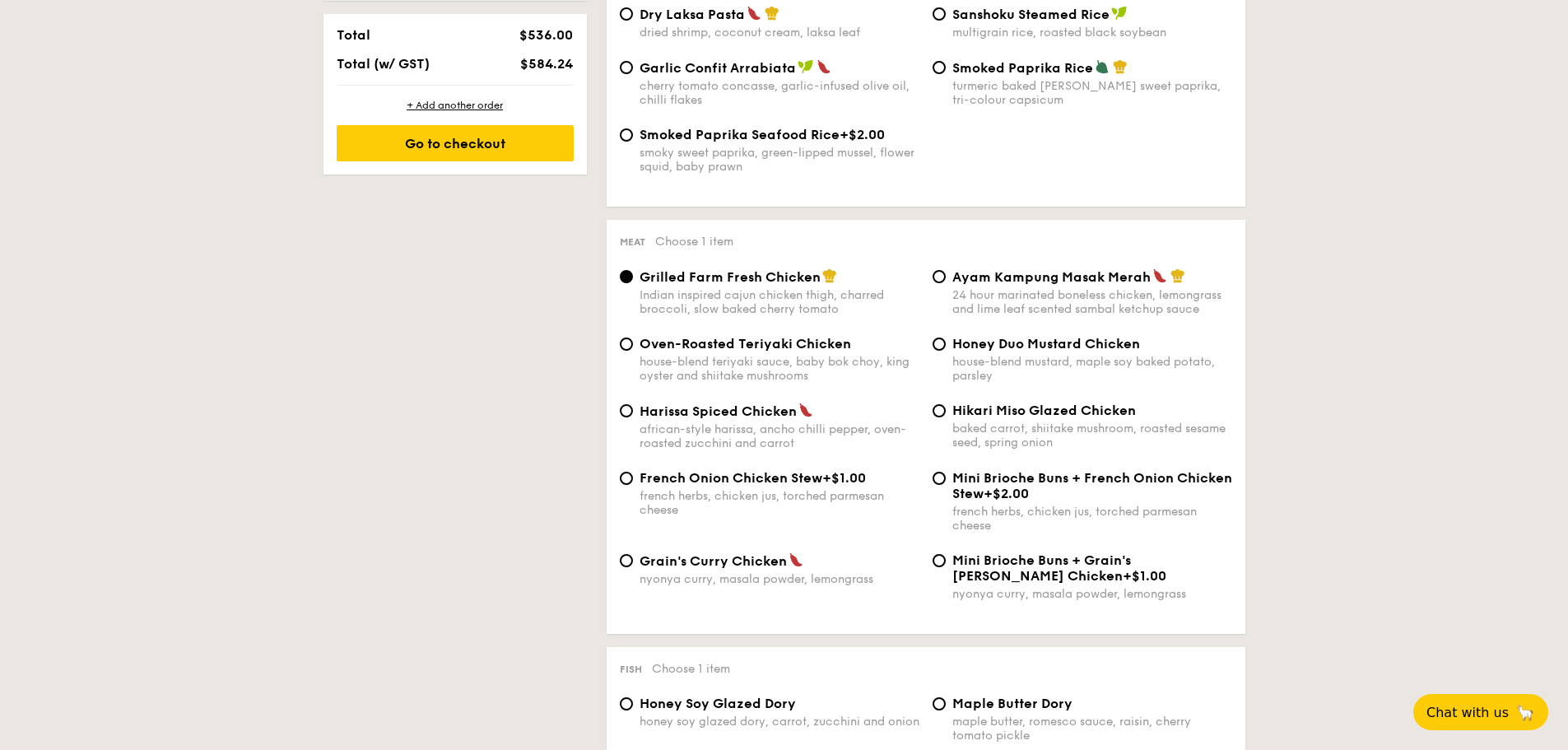
click at [797, 345] on span "Oven-Roasted Teriyaki Chicken" at bounding box center [746, 344] width 212 height 15
click at [633, 345] on input "Oven-Roasted Teriyaki Chicken house-blend teriyaki sauce, baby bok choy, king o…" at bounding box center [627, 345] width 13 height 13
radio input "true"
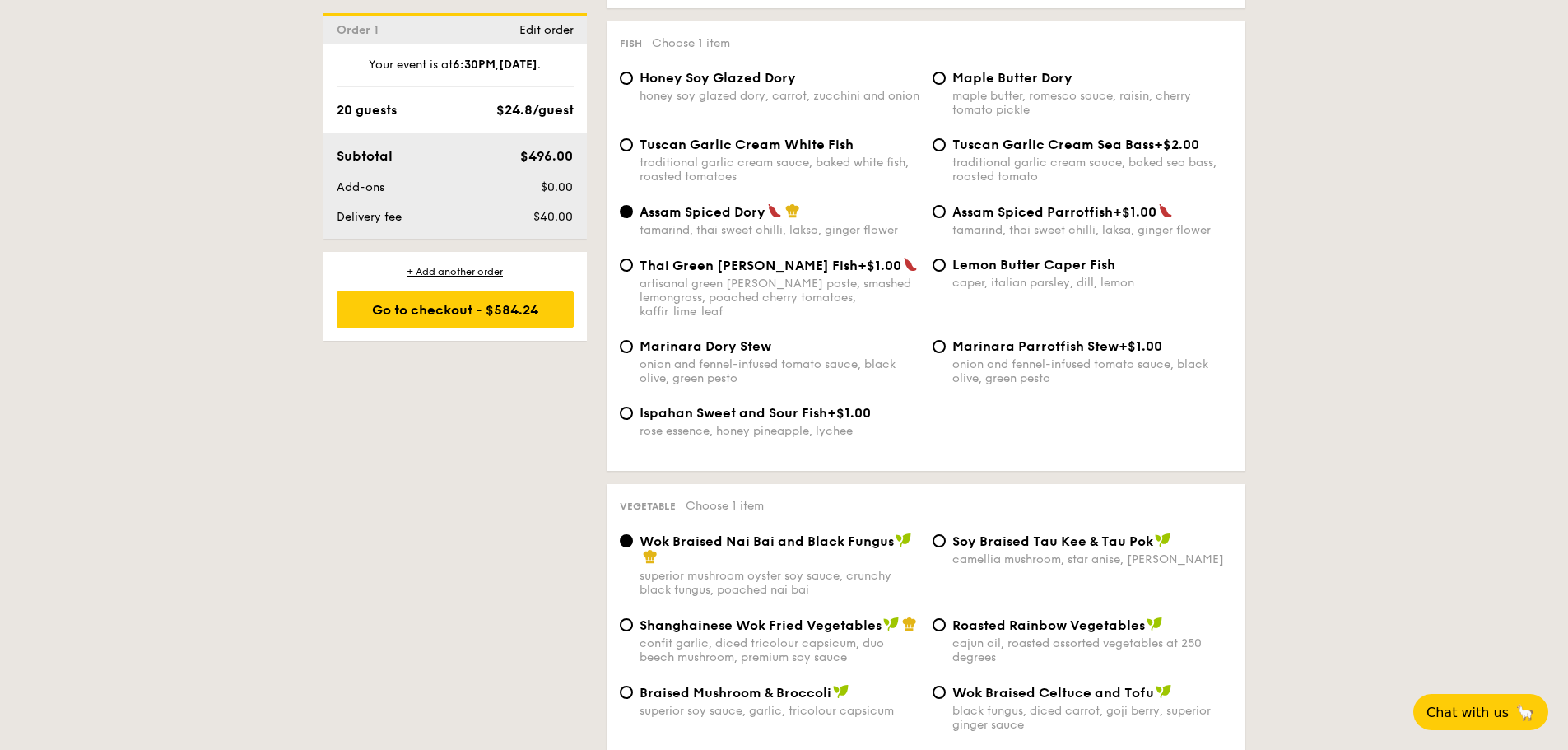
scroll to position [1873, 0]
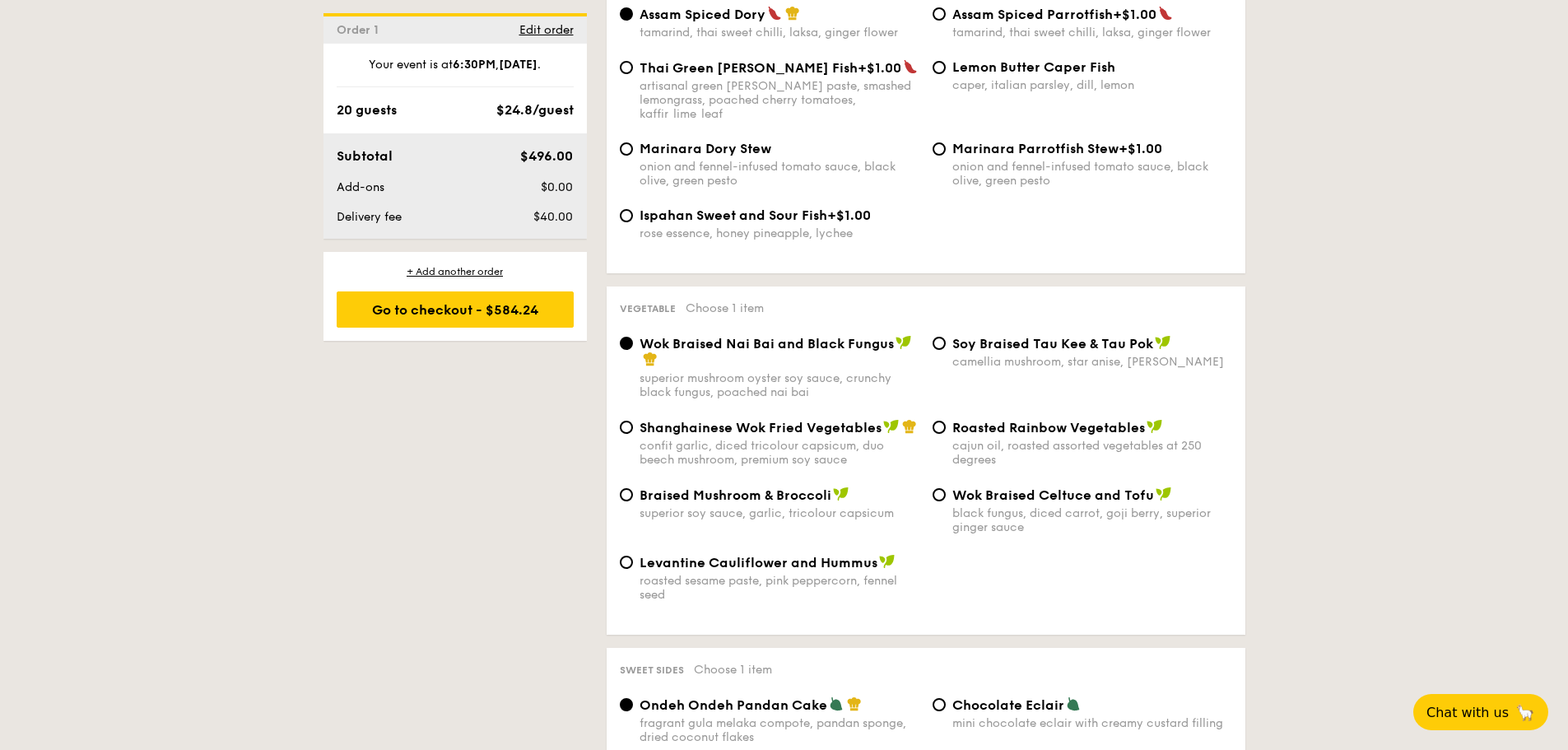
click at [756, 487] on span "Braised Mushroom & Broccoli" at bounding box center [735, 495] width 192 height 15
click at [633, 488] on input "Braised Mushroom & Broccoli superior soy sauce, garlic, tricolour capsicum" at bounding box center [627, 495] width 13 height 13
radio input "true"
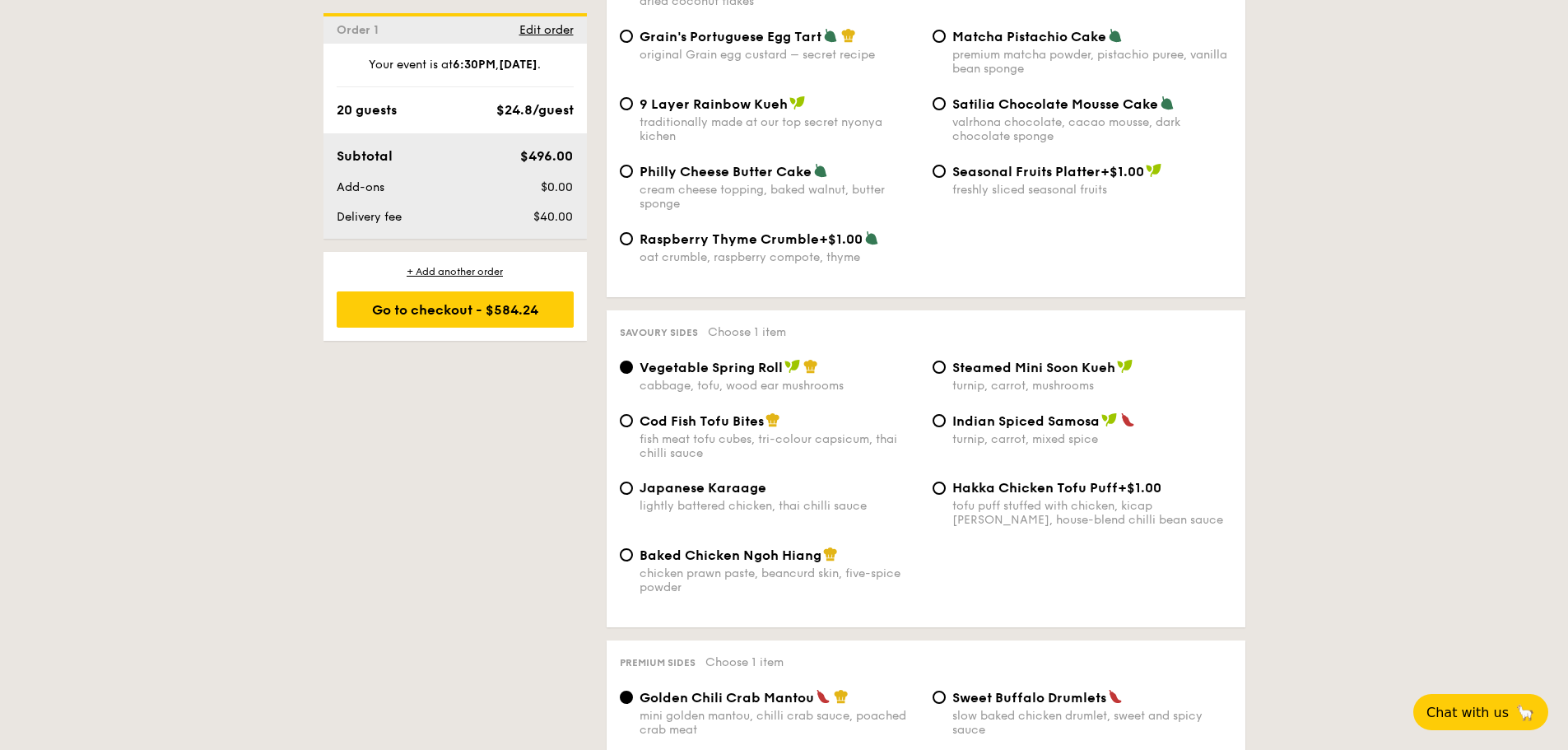
scroll to position [2614, 0]
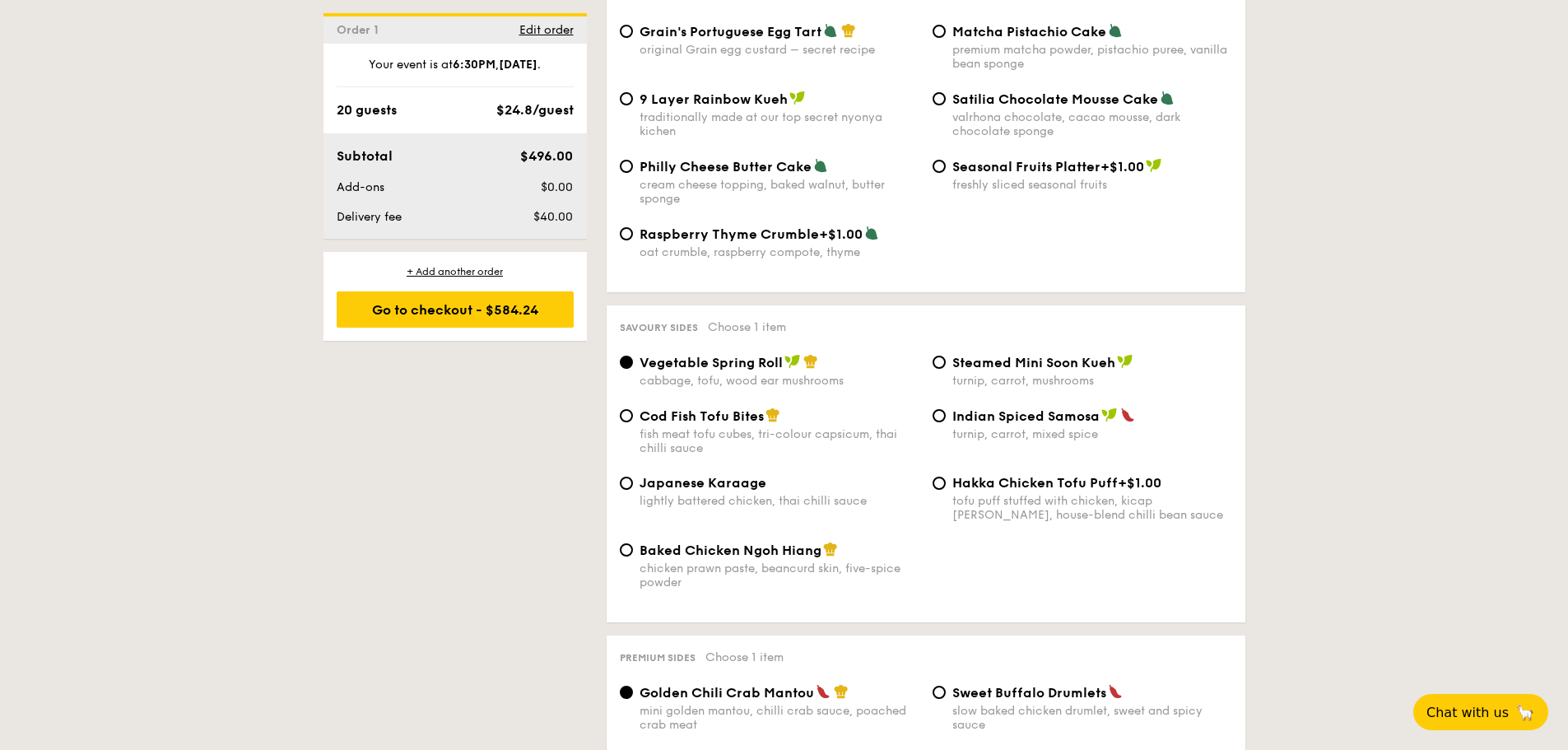
click at [734, 476] on span "Japanese Karaage" at bounding box center [704, 483] width 127 height 15
click at [633, 477] on input "Japanese Karaage lightly battered chicken, thai chilli sauce" at bounding box center [627, 483] width 13 height 13
radio input "true"
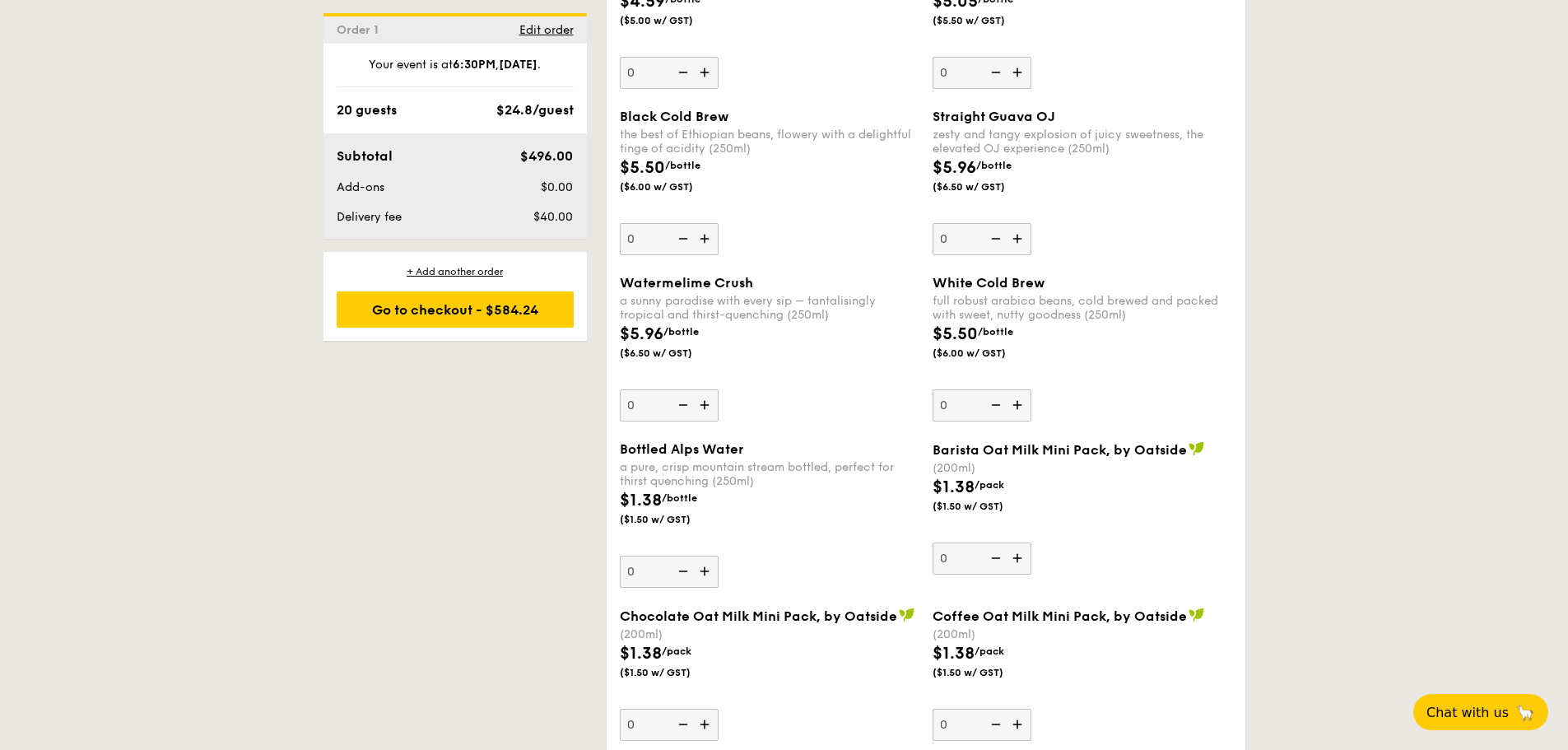
scroll to position [4343, 0]
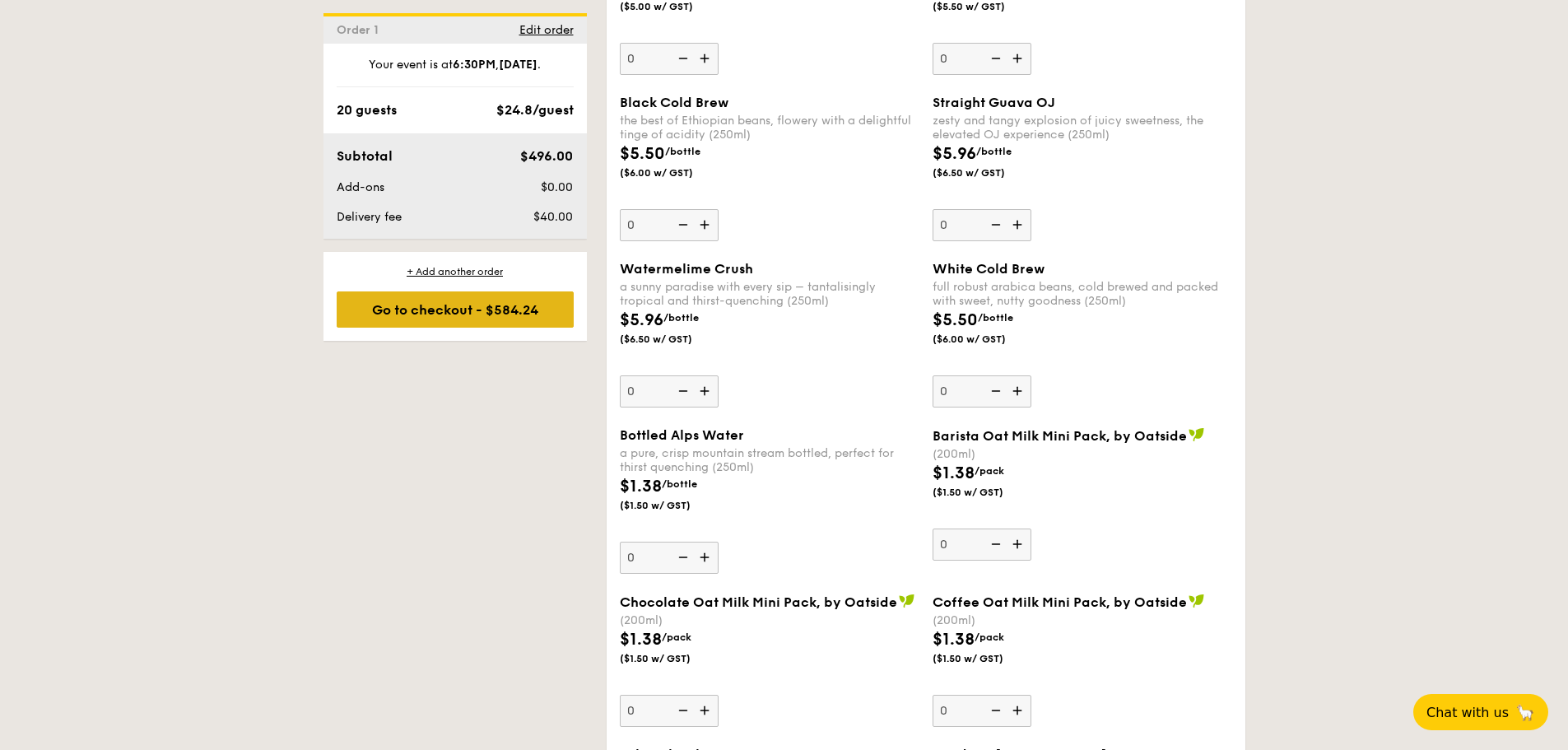
click at [503, 315] on div "Go to checkout - $584.24" at bounding box center [455, 310] width 237 height 37
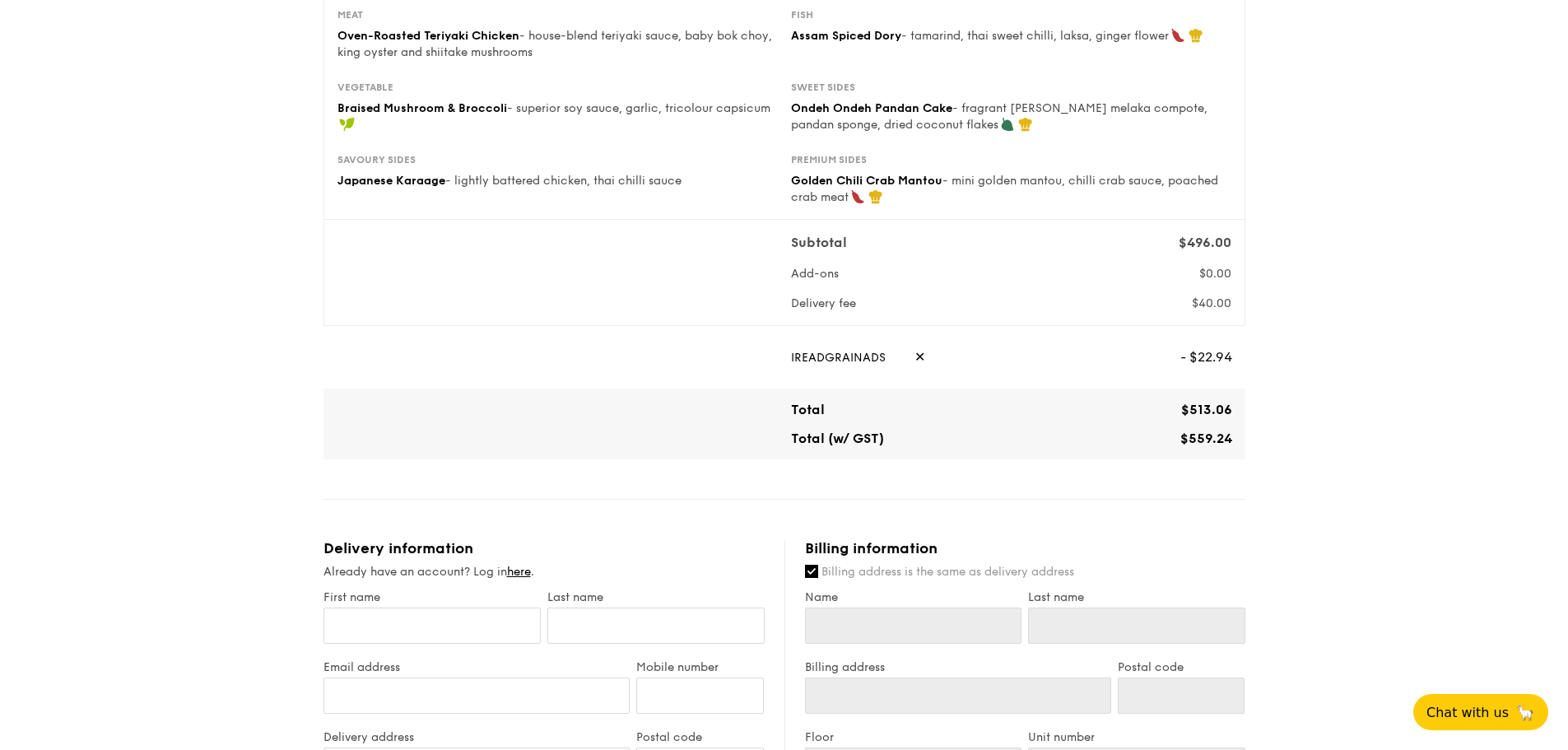
scroll to position [577, 0]
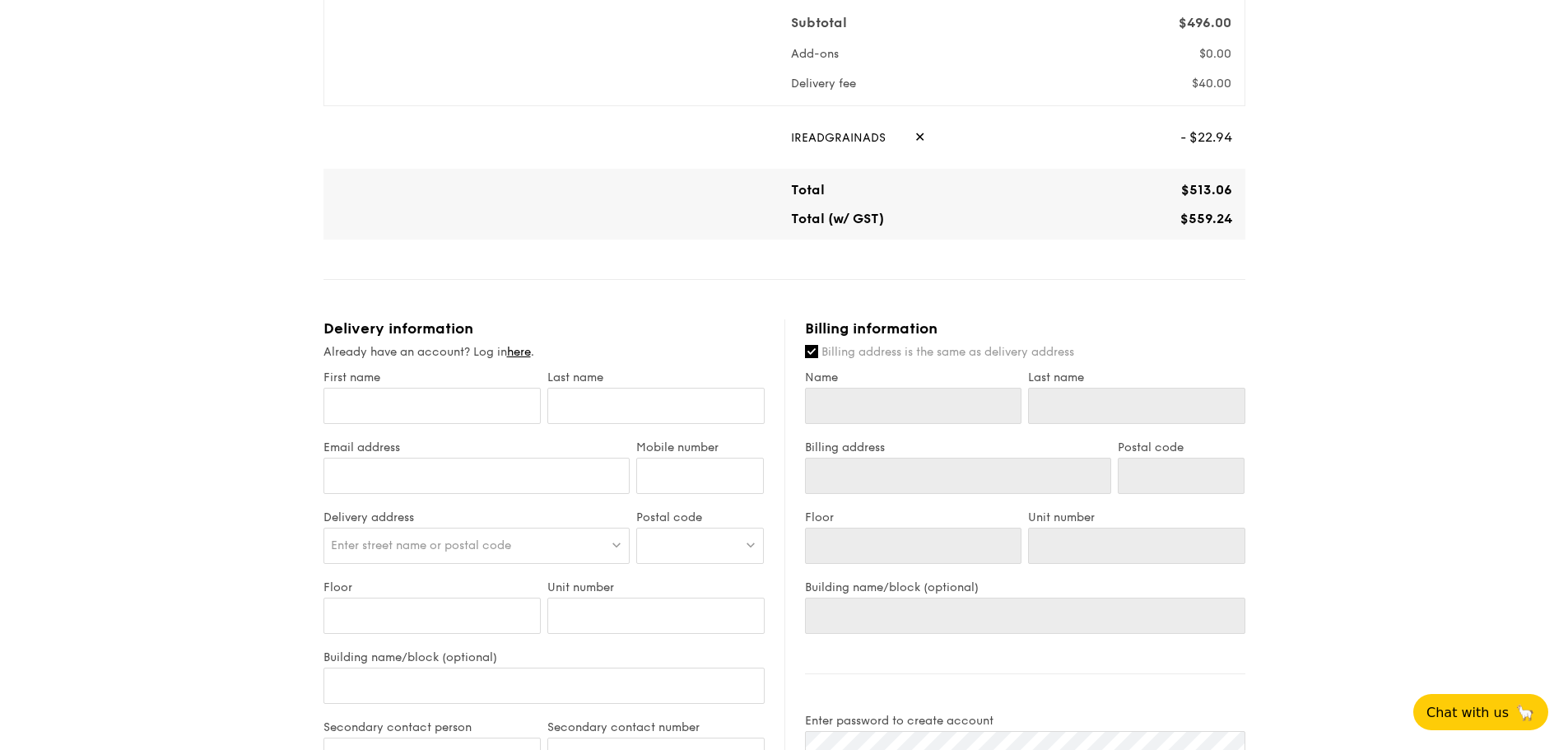
drag, startPoint x: 1186, startPoint y: 220, endPoint x: 1232, endPoint y: 224, distance: 46.2
click at [1232, 224] on div "$559.24" at bounding box center [1125, 219] width 227 height 15
copy span "$559.24"
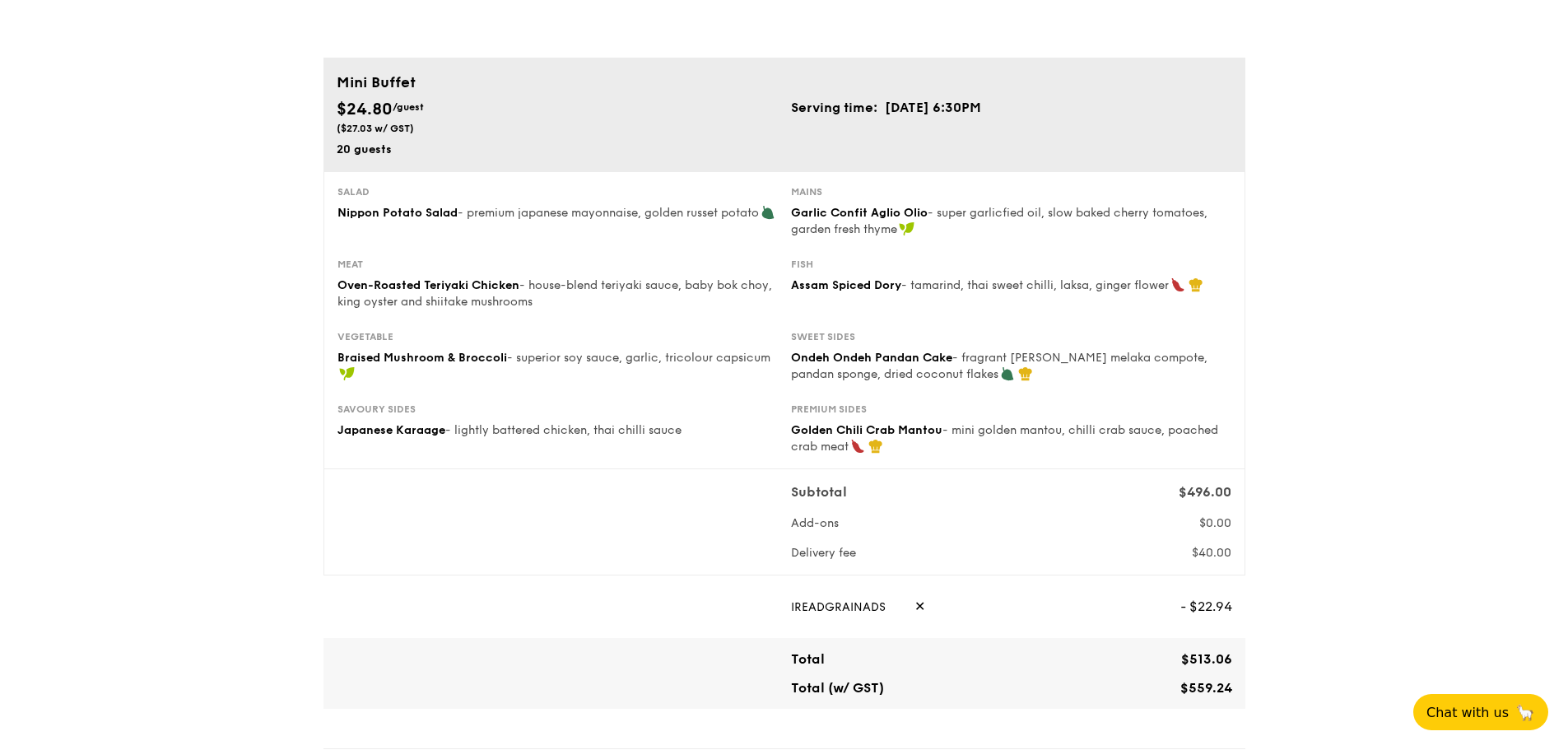
scroll to position [165, 0]
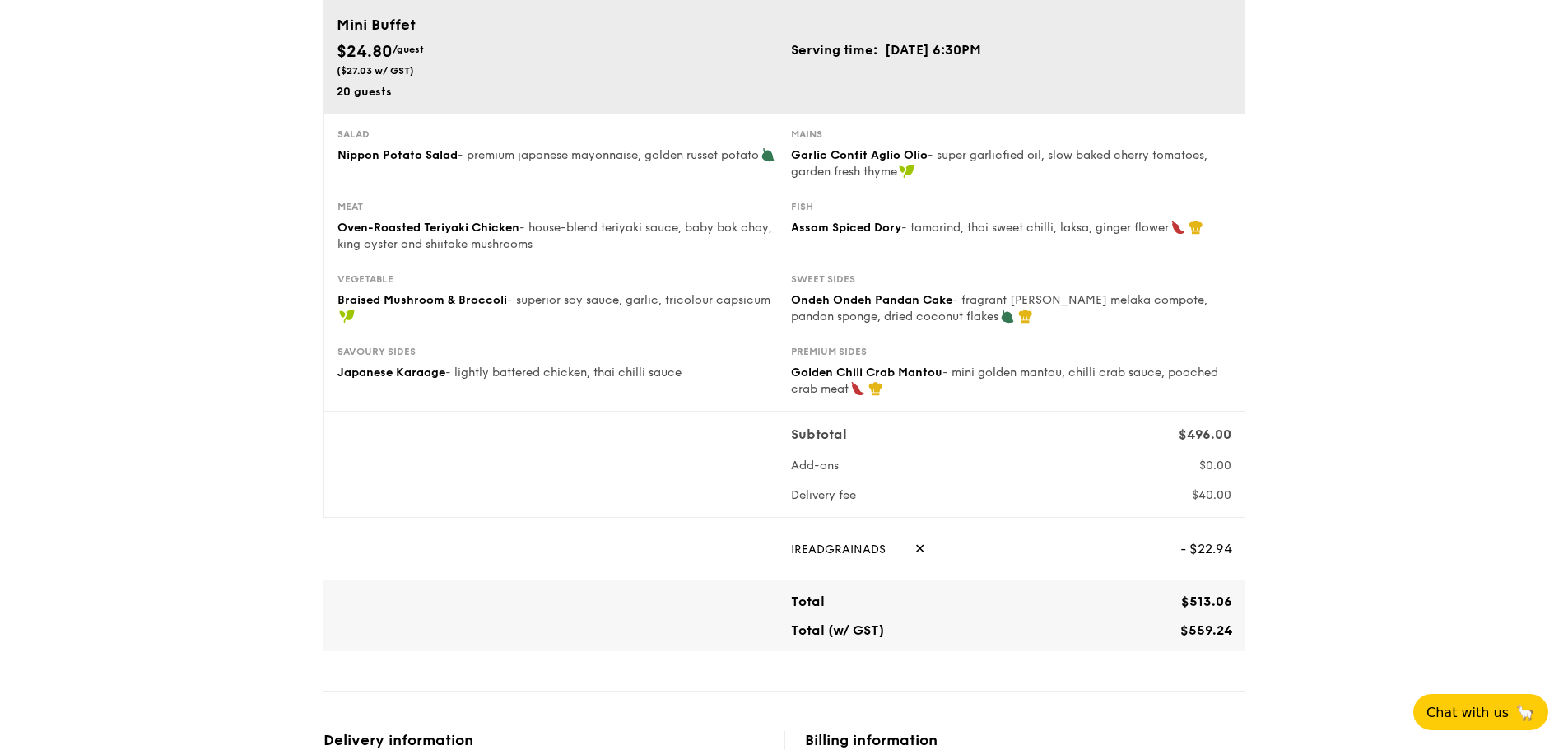
click at [1251, 507] on div "1 - Select menu 2 - Select items 3 - Check out Mini Buffet $24.80 /guest ($27.0…" at bounding box center [784, 736] width 1568 height 1736
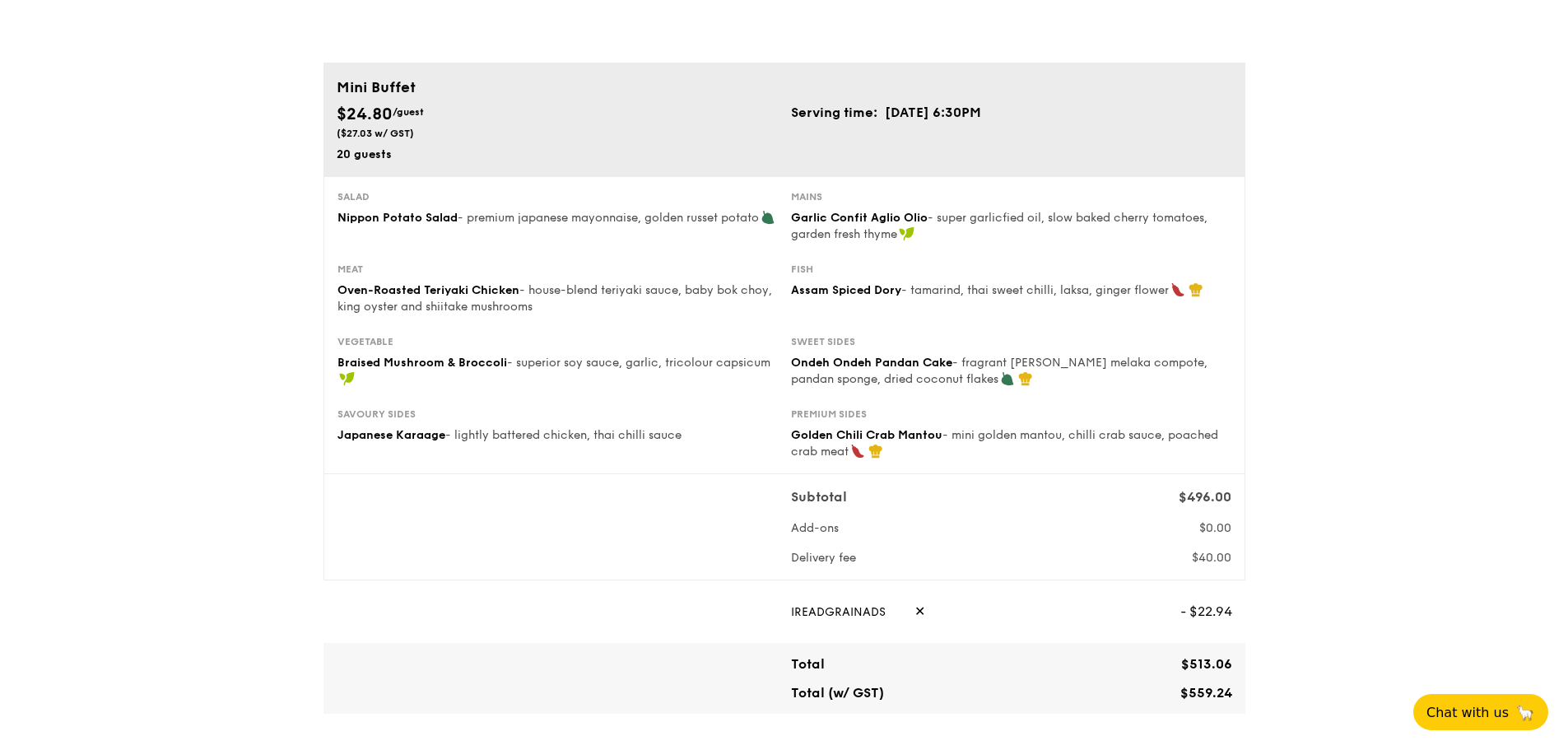
scroll to position [0, 0]
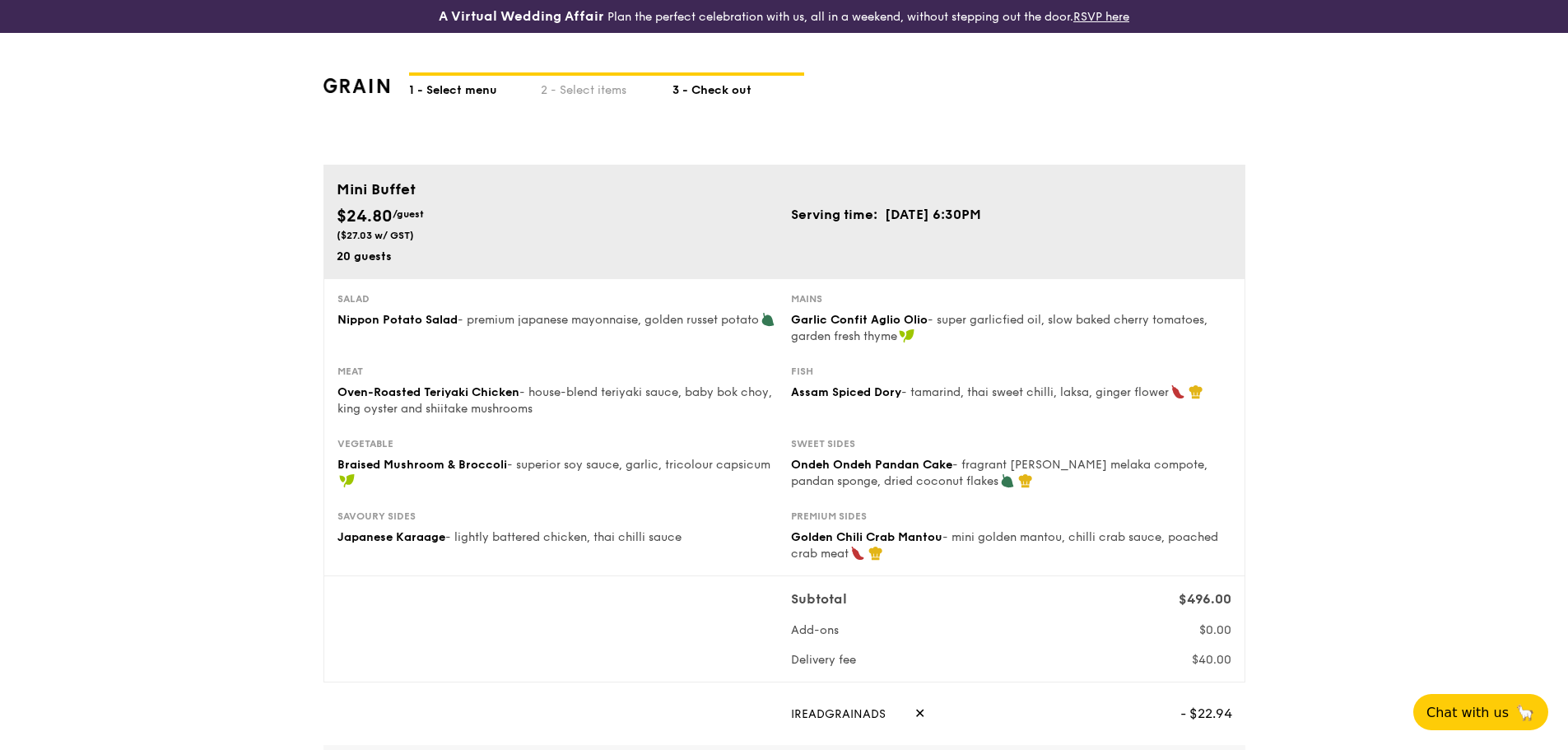
click at [446, 87] on div "1 - Select menu" at bounding box center [475, 88] width 132 height 23
select select
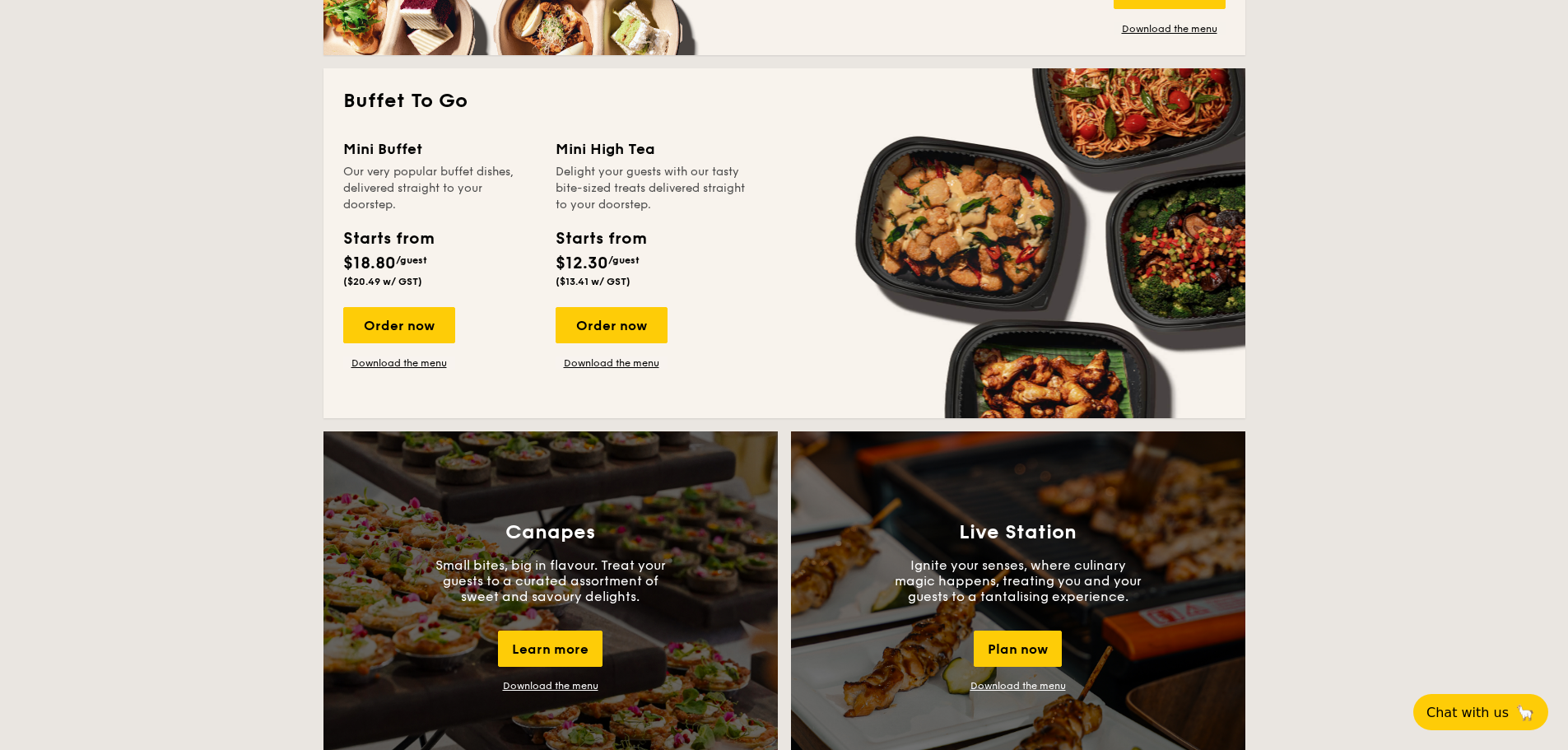
scroll to position [1071, 0]
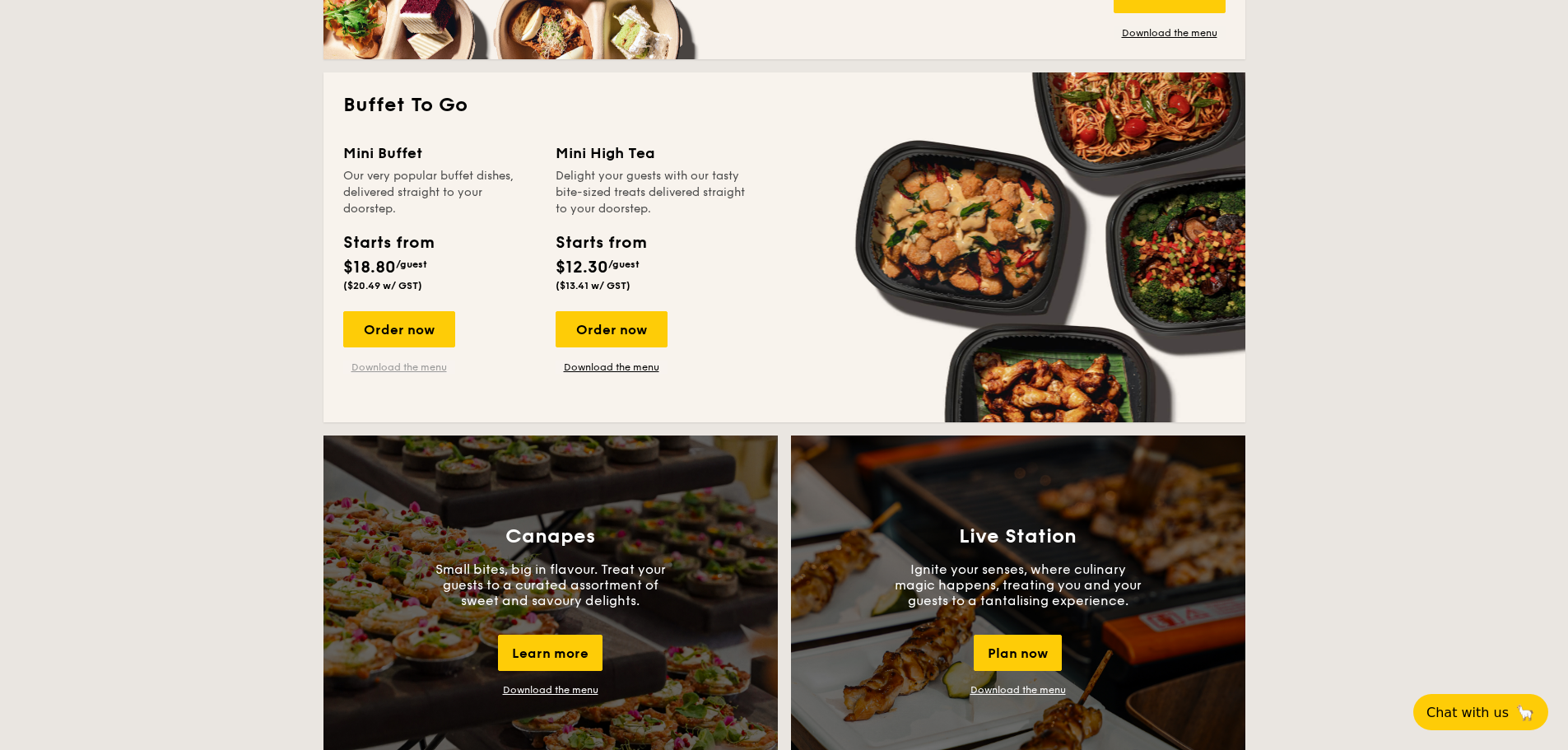
click at [424, 370] on link "Download the menu" at bounding box center [399, 368] width 112 height 13
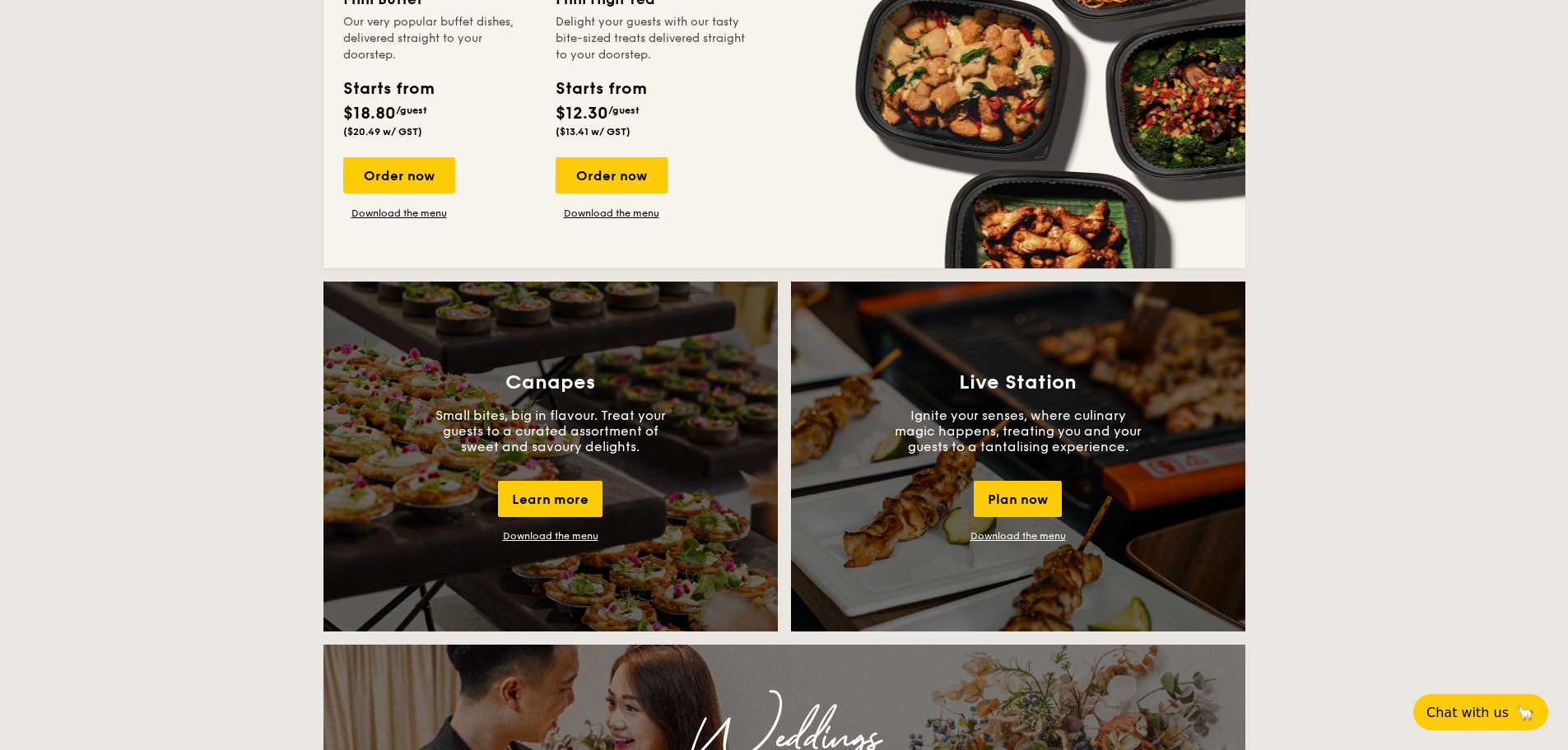
scroll to position [1152, 0]
